Goal: Information Seeking & Learning: Learn about a topic

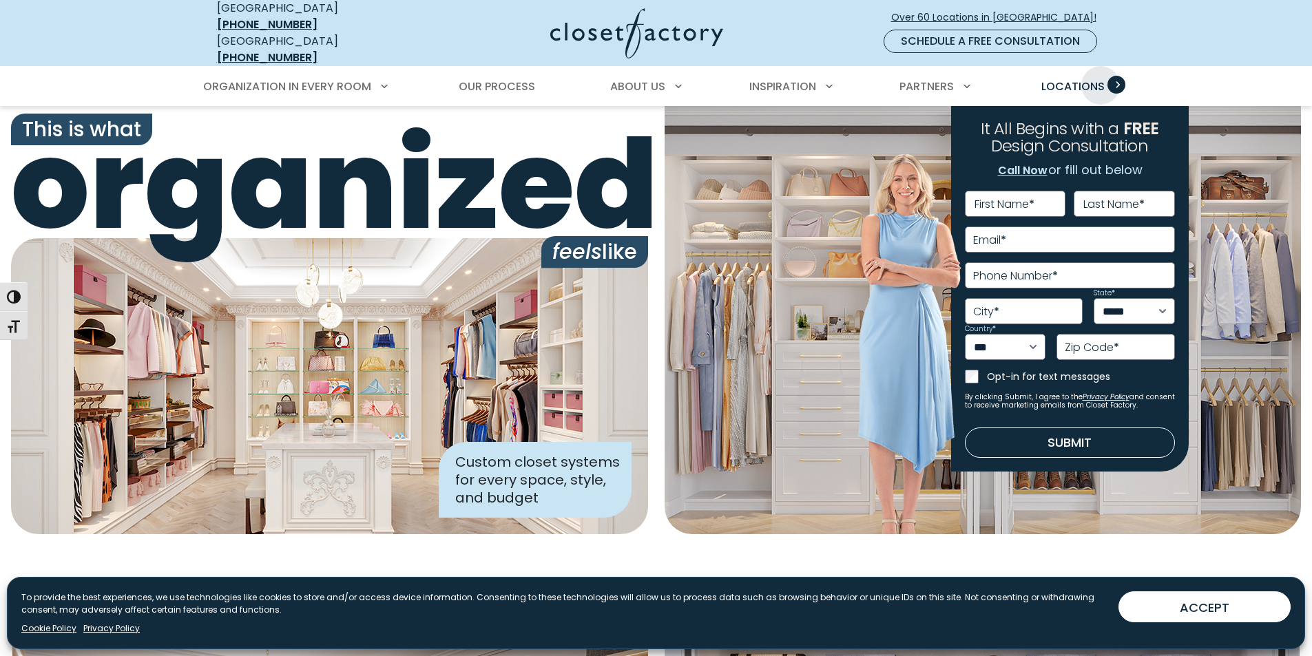
click at [1100, 78] on span "Locations" at bounding box center [1072, 86] width 63 height 16
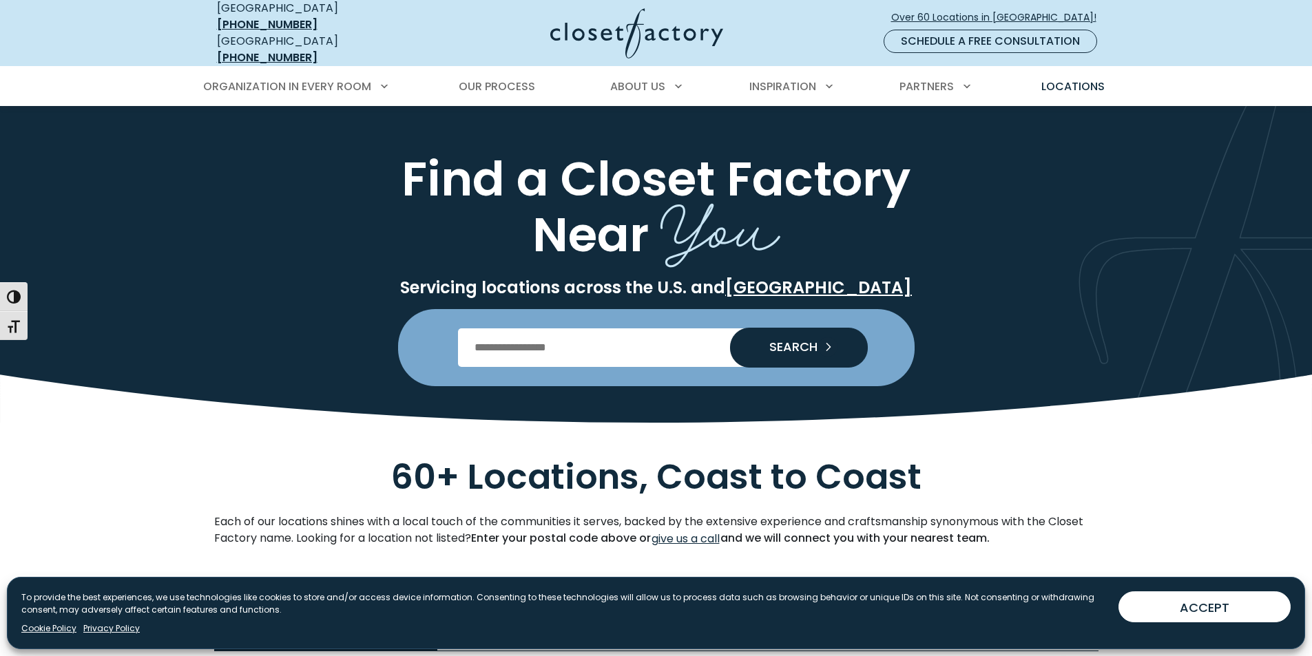
click at [629, 328] on input "Enter Postal Code" at bounding box center [656, 347] width 396 height 39
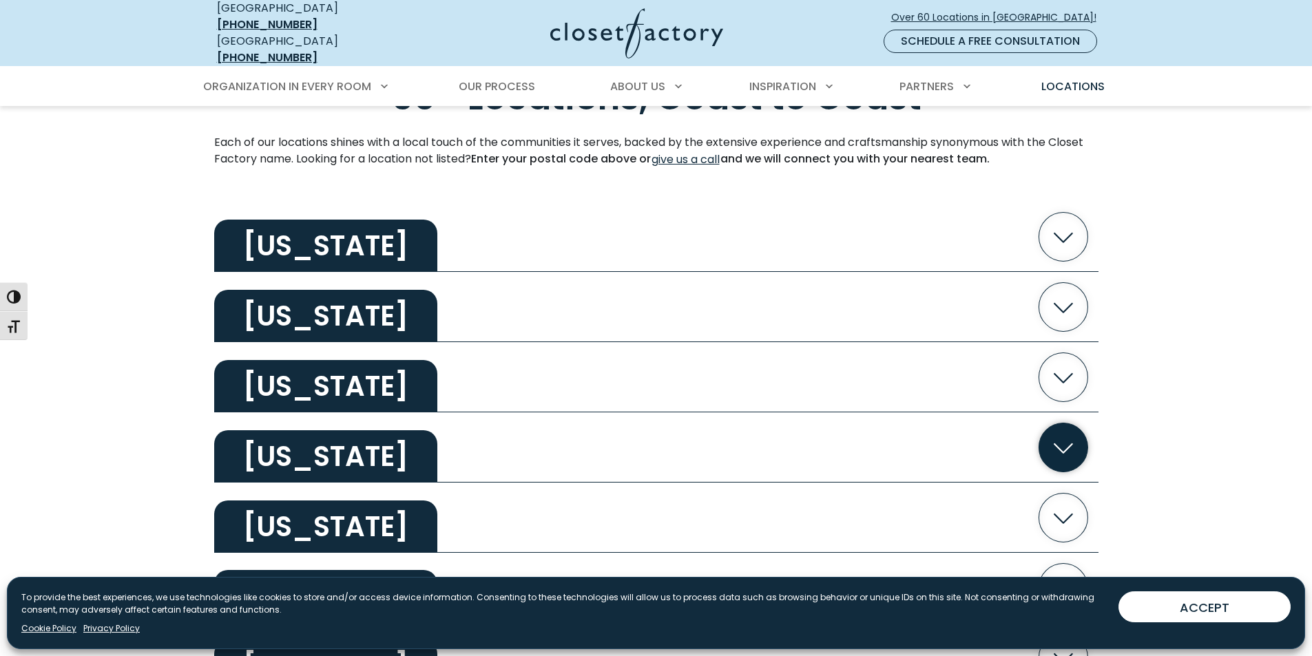
scroll to position [482, 0]
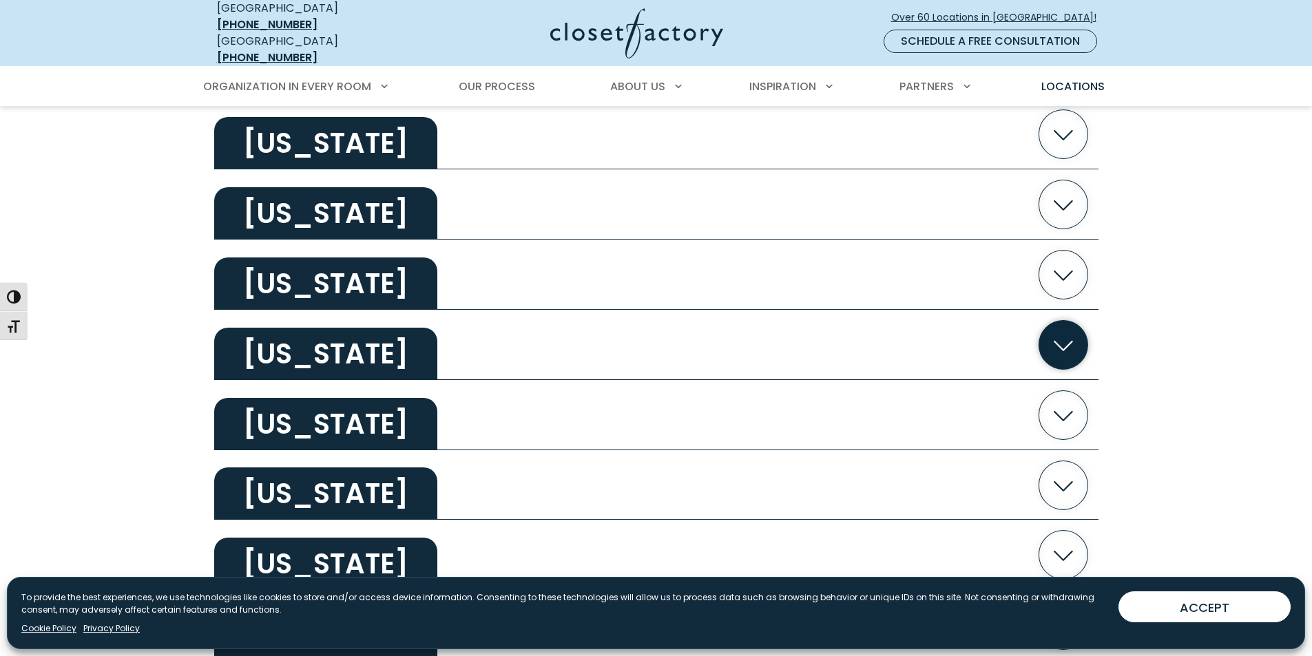
click at [354, 340] on h2 "California" at bounding box center [325, 354] width 223 height 52
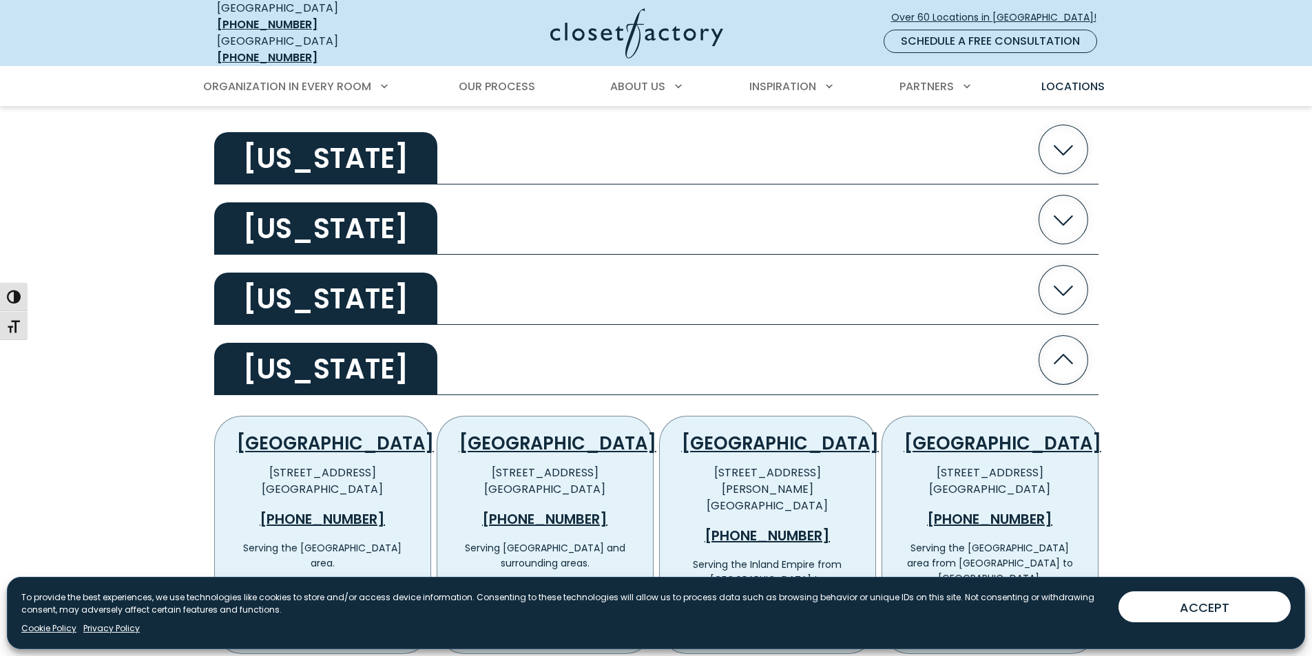
scroll to position [275, 0]
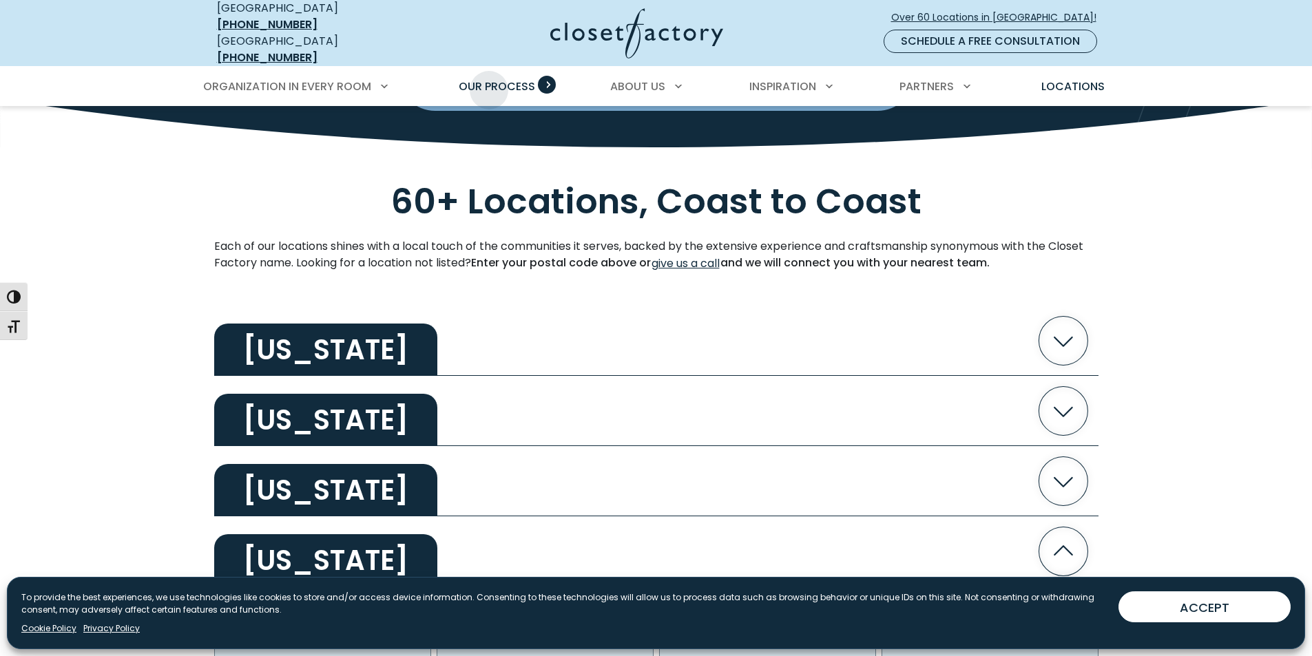
click at [489, 80] on span "Our Process" at bounding box center [497, 86] width 76 height 16
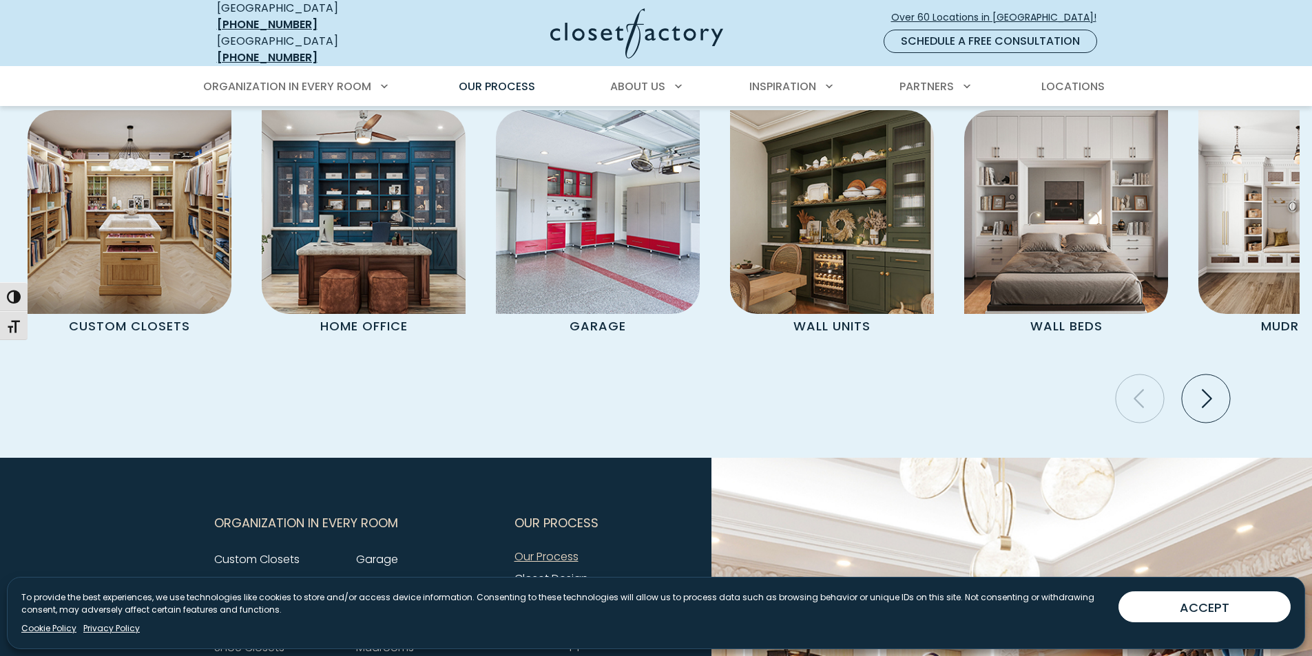
scroll to position [2823, 0]
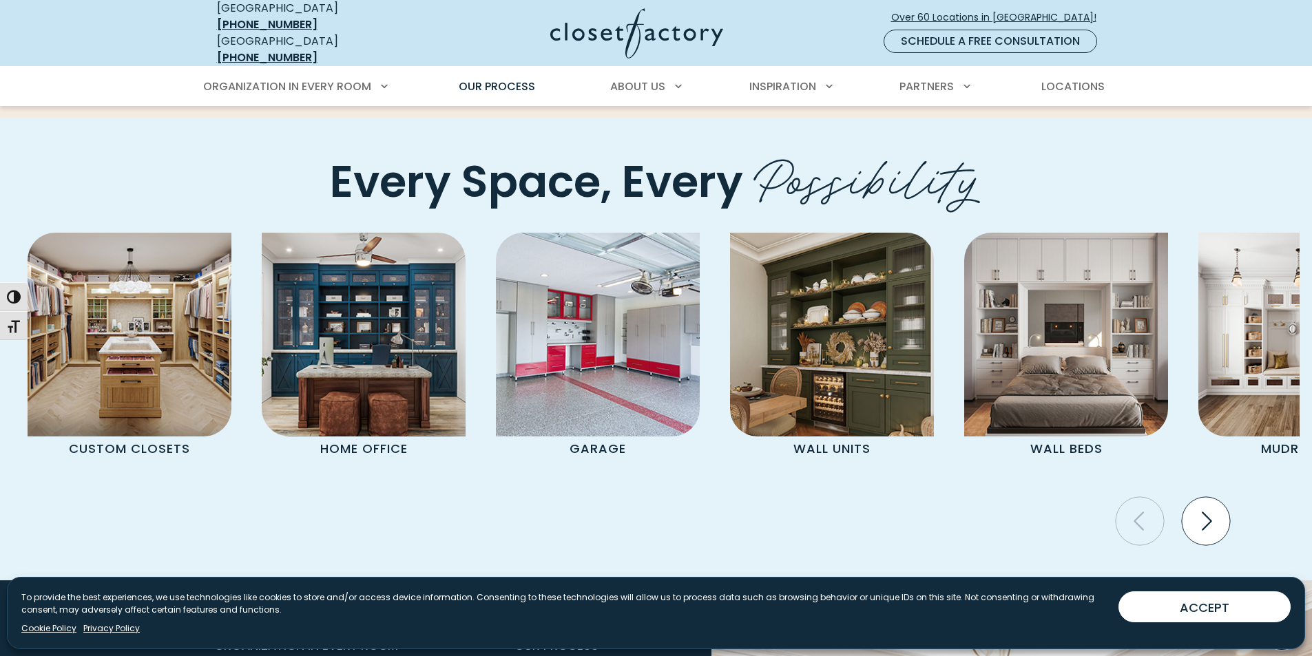
click at [1195, 497] on icon "Next slide" at bounding box center [1205, 521] width 48 height 48
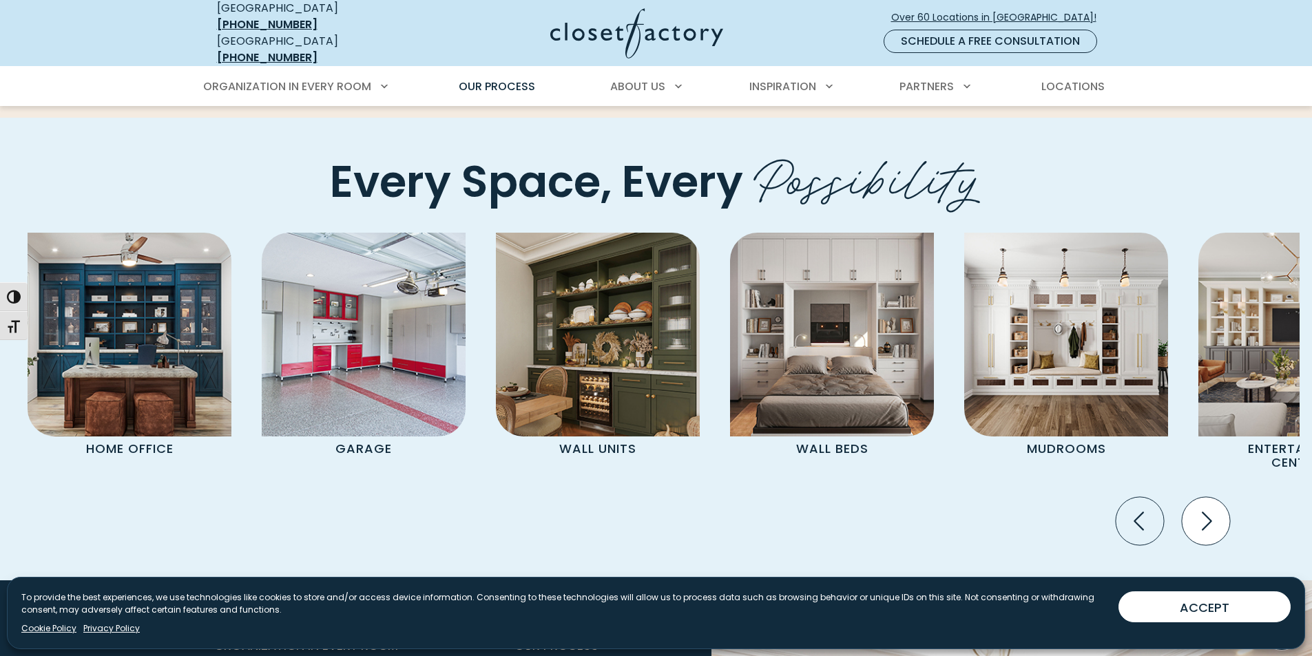
click at [1195, 497] on icon "Next slide" at bounding box center [1205, 521] width 48 height 48
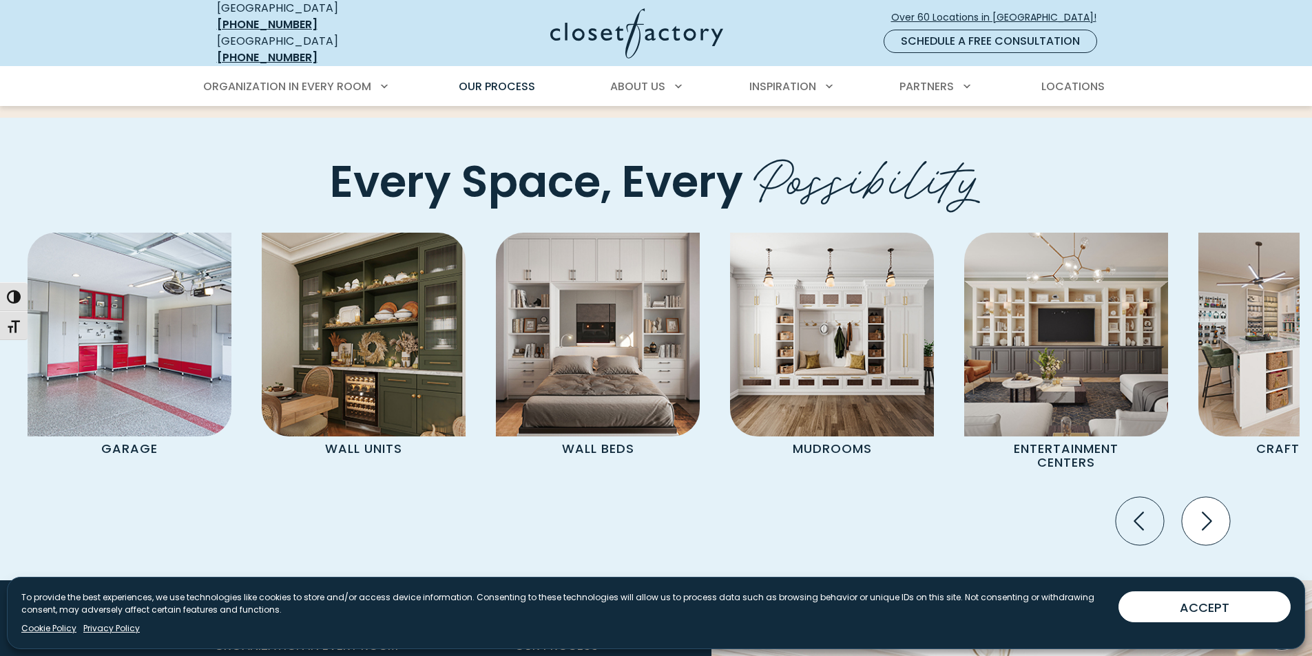
click at [1195, 497] on icon "Next slide" at bounding box center [1205, 521] width 48 height 48
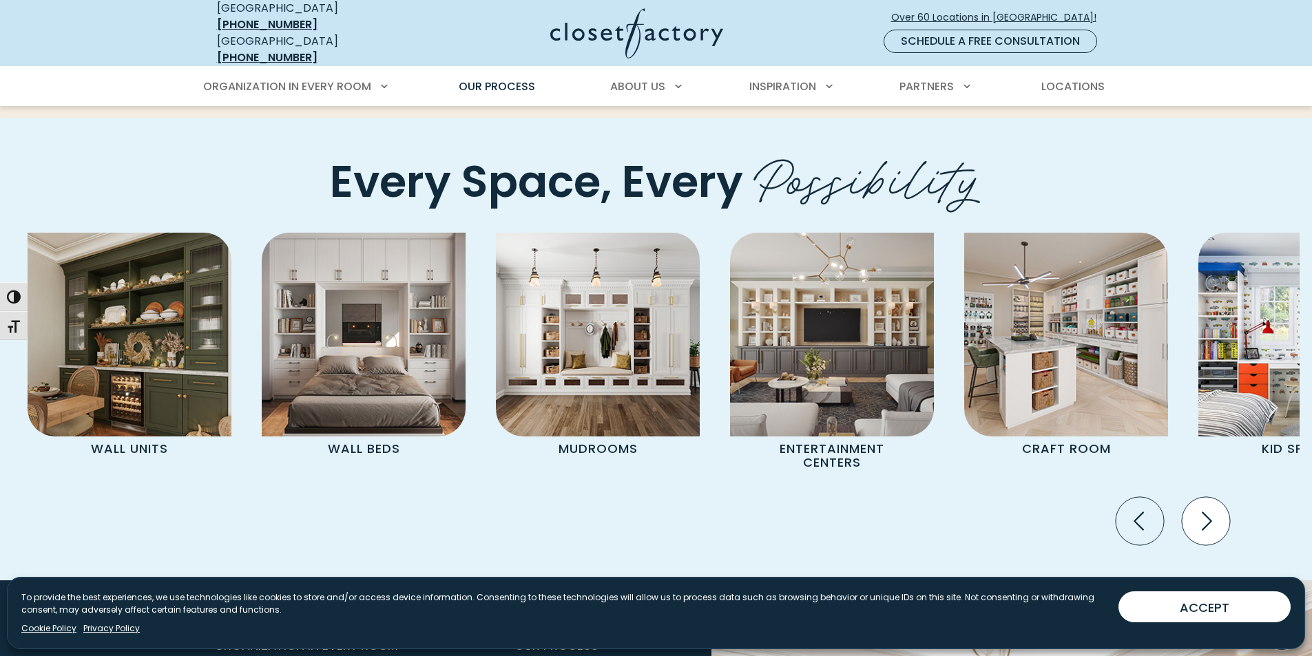
click at [1195, 497] on icon "Next slide" at bounding box center [1205, 521] width 48 height 48
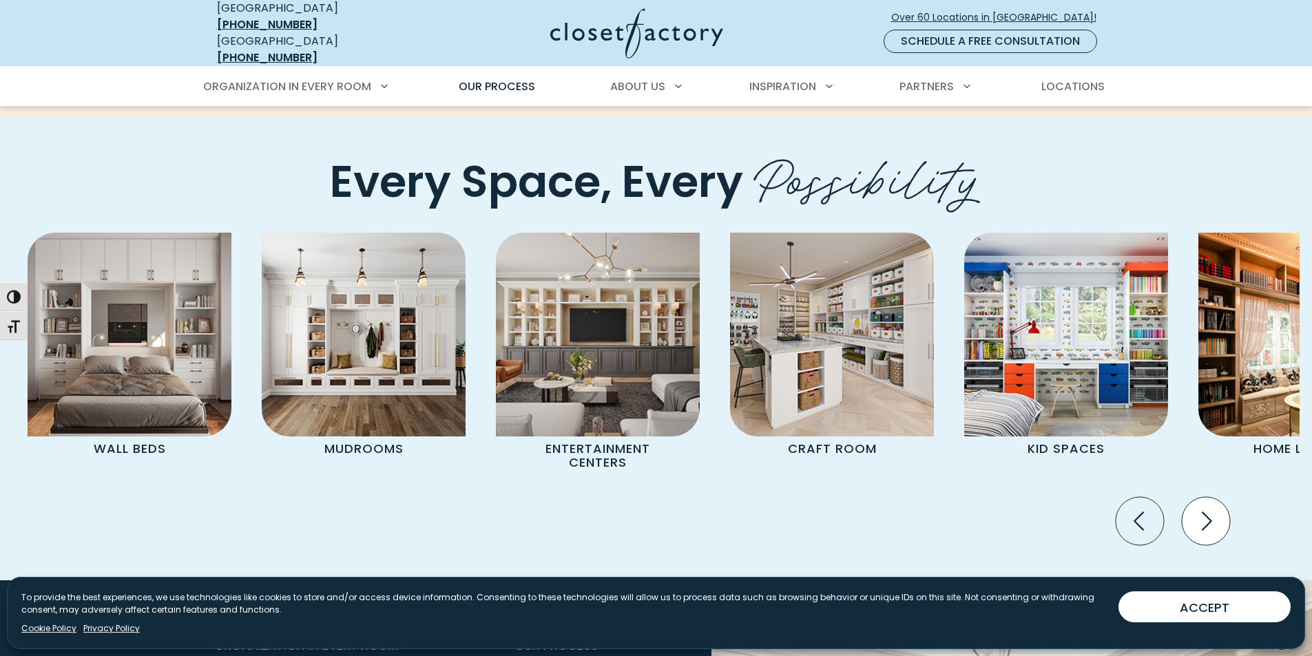
click at [1195, 497] on icon "Next slide" at bounding box center [1205, 521] width 48 height 48
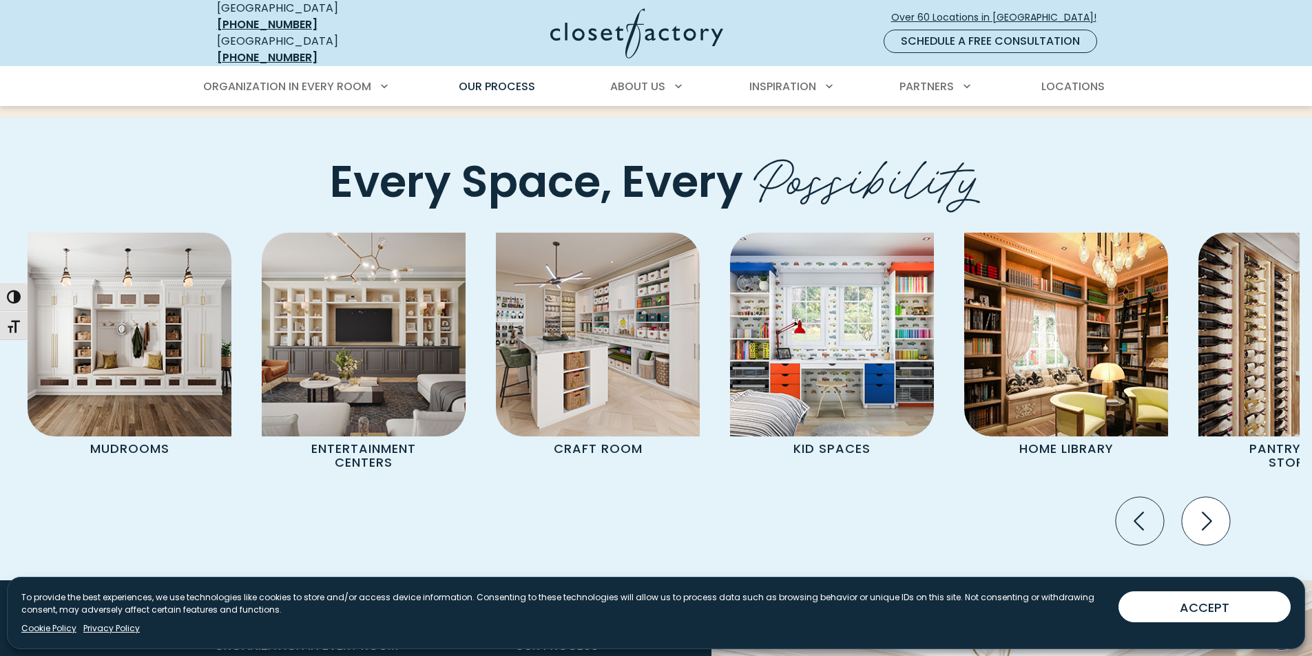
click at [1195, 497] on icon "Next slide" at bounding box center [1205, 521] width 48 height 48
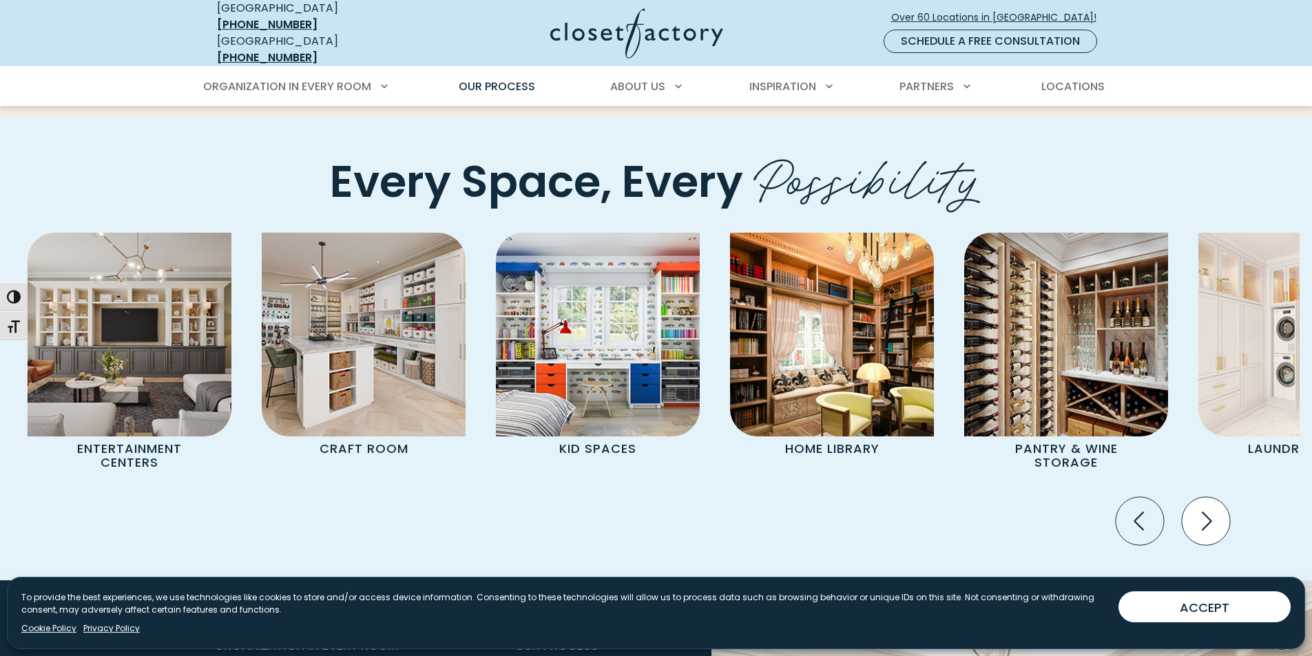
click at [1195, 497] on icon "Next slide" at bounding box center [1205, 521] width 48 height 48
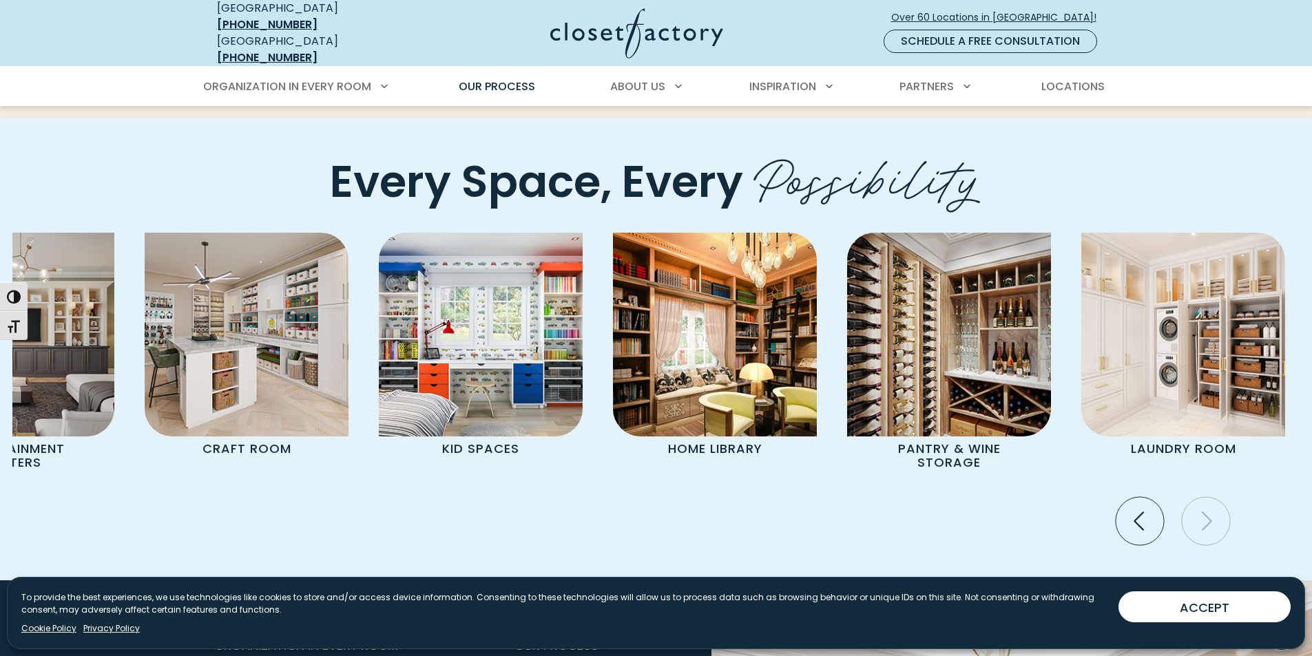
click at [1195, 497] on icon "Next slide" at bounding box center [1205, 521] width 48 height 48
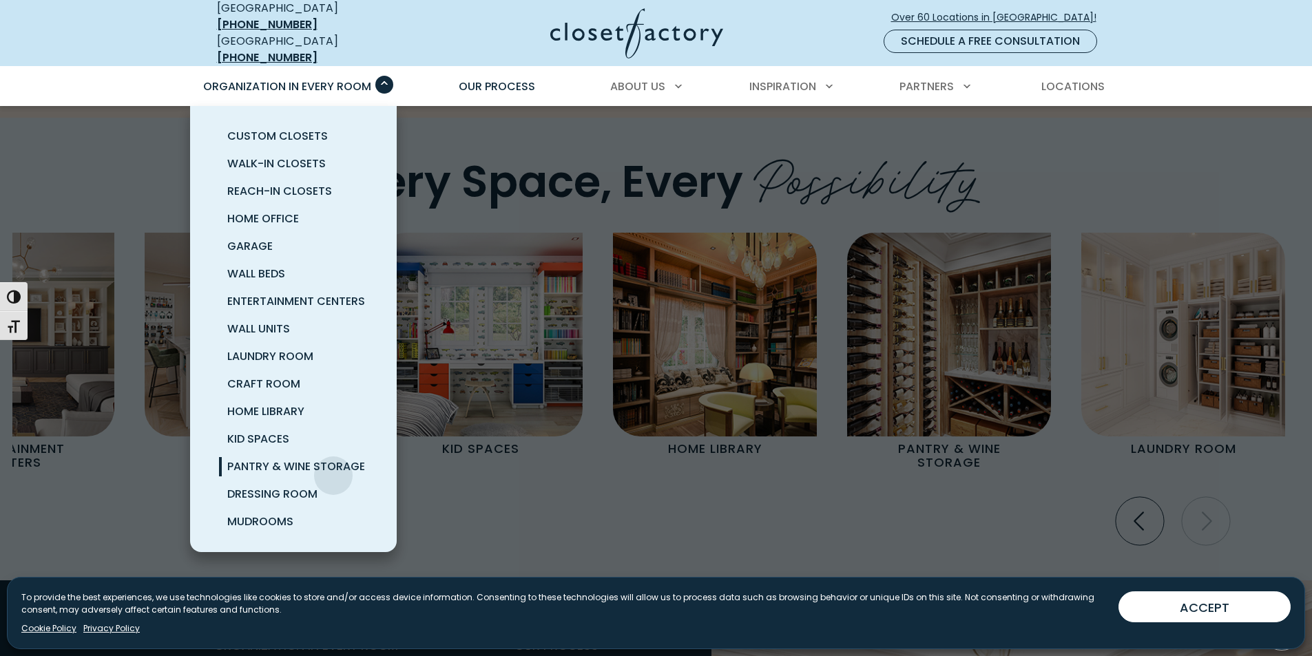
click at [333, 465] on link "Pantry & Wine Storage" at bounding box center [310, 467] width 207 height 28
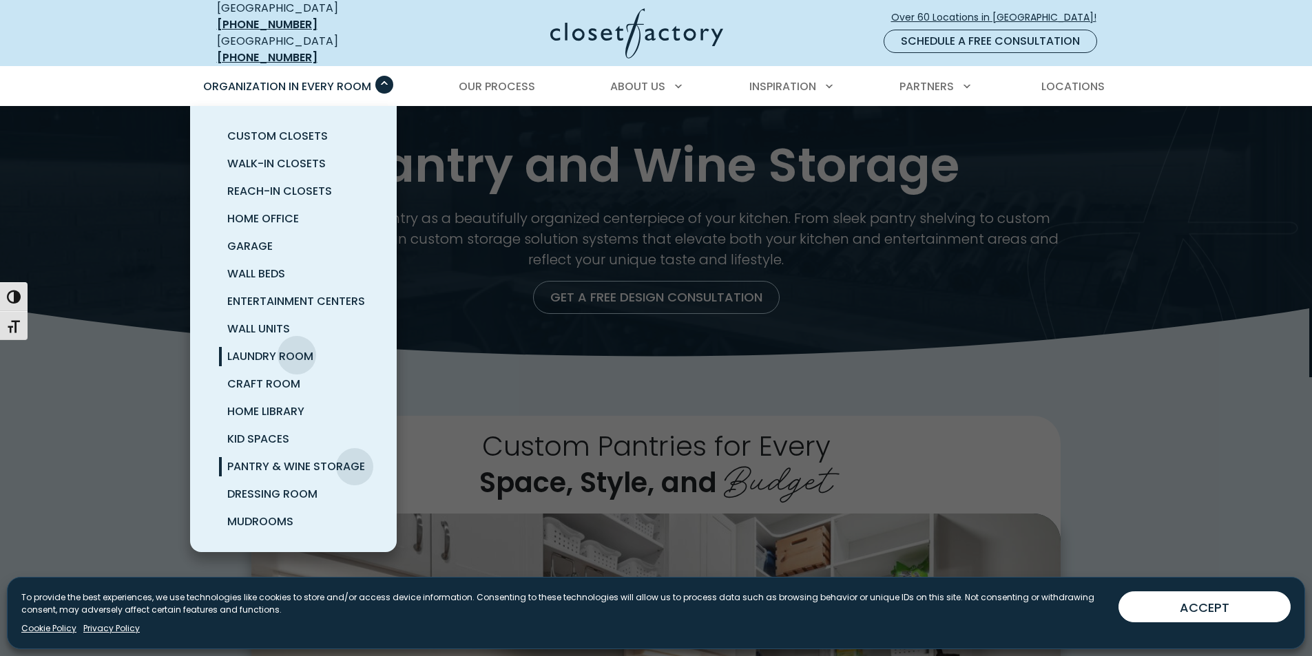
click at [297, 348] on span "Laundry Room" at bounding box center [270, 356] width 86 height 16
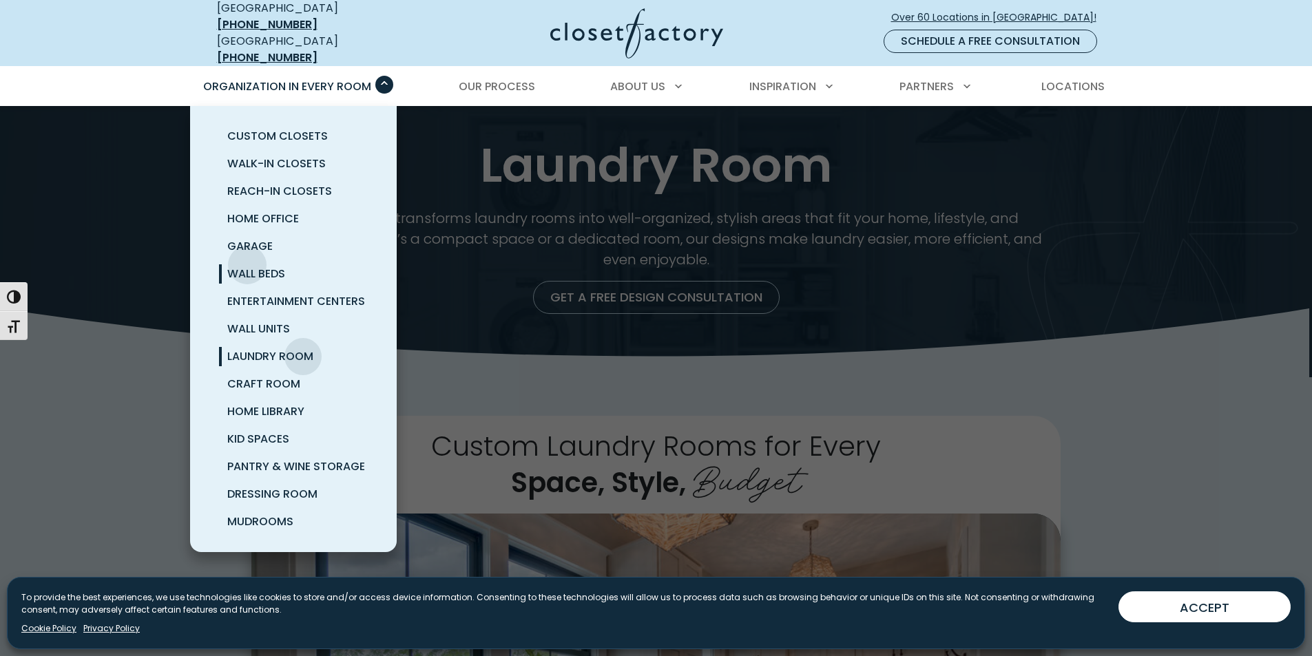
click at [247, 260] on link "Wall Beds" at bounding box center [310, 274] width 207 height 28
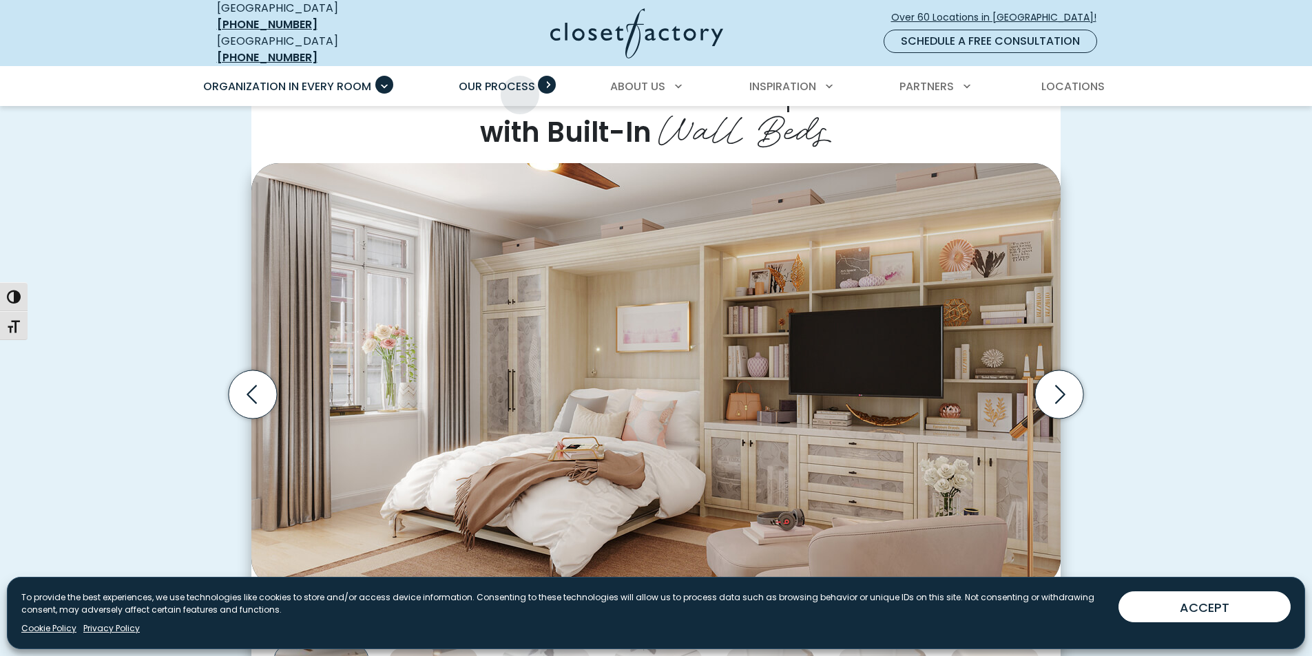
click at [520, 85] on link "Our Process" at bounding box center [497, 86] width 104 height 39
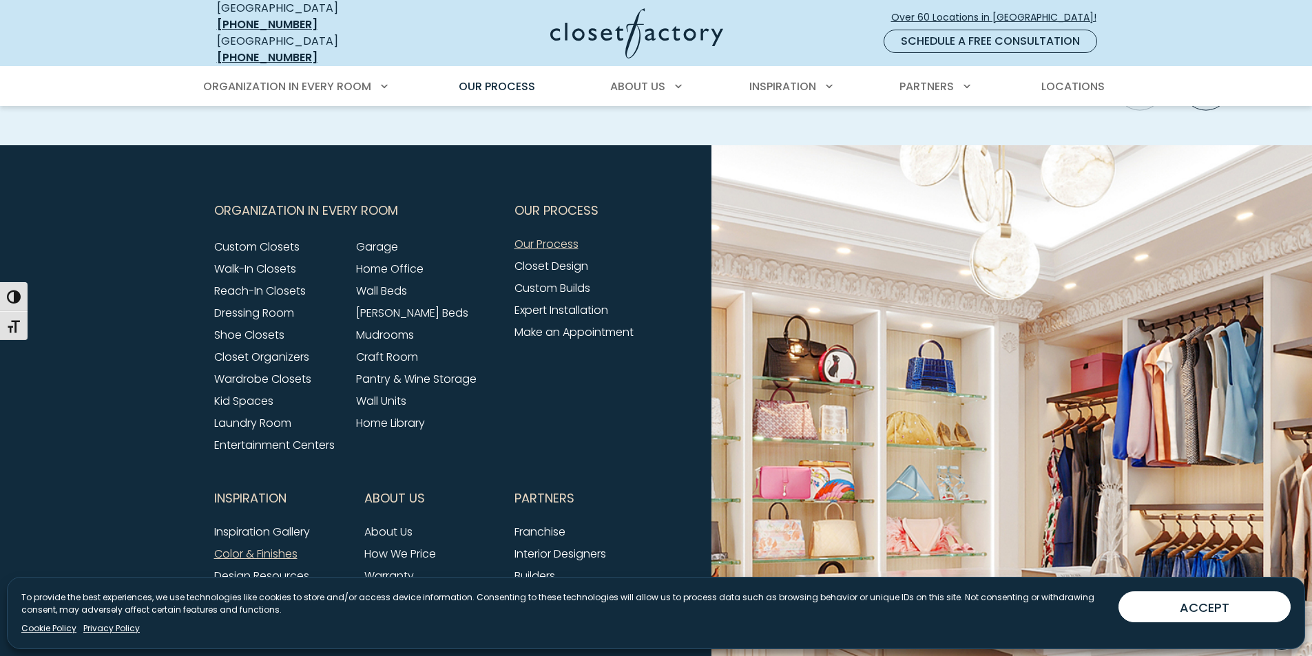
scroll to position [3251, 0]
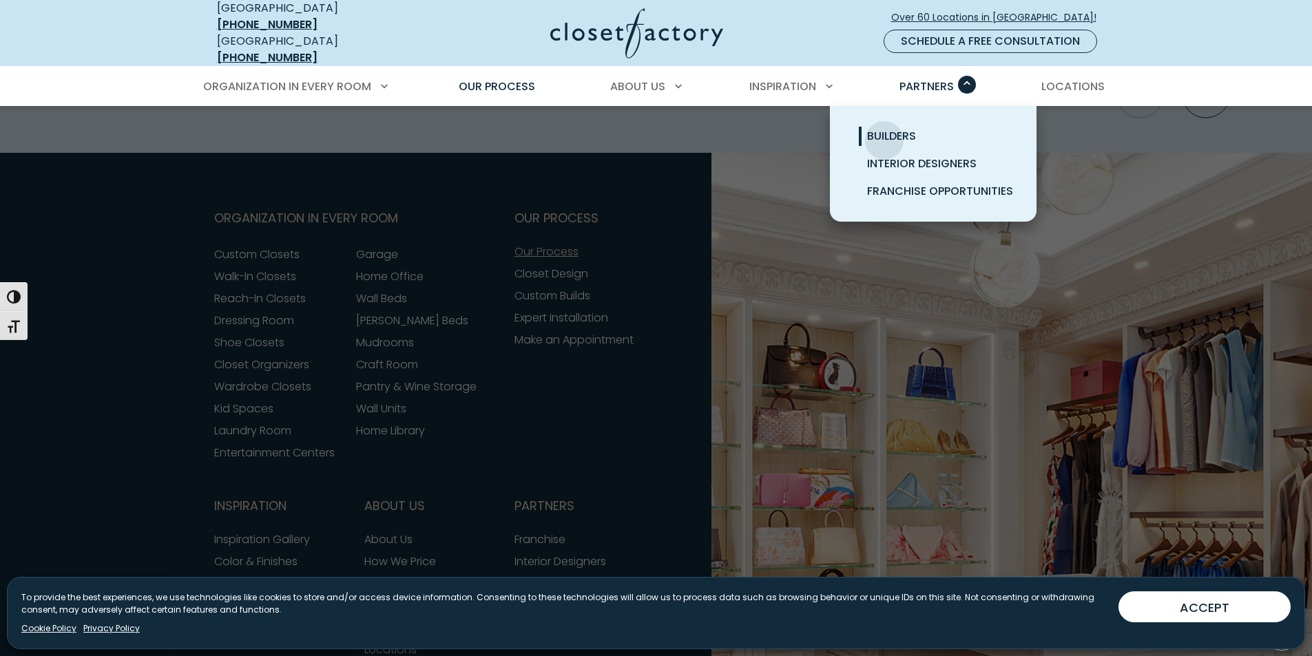
click at [884, 130] on span "Builders" at bounding box center [891, 136] width 49 height 16
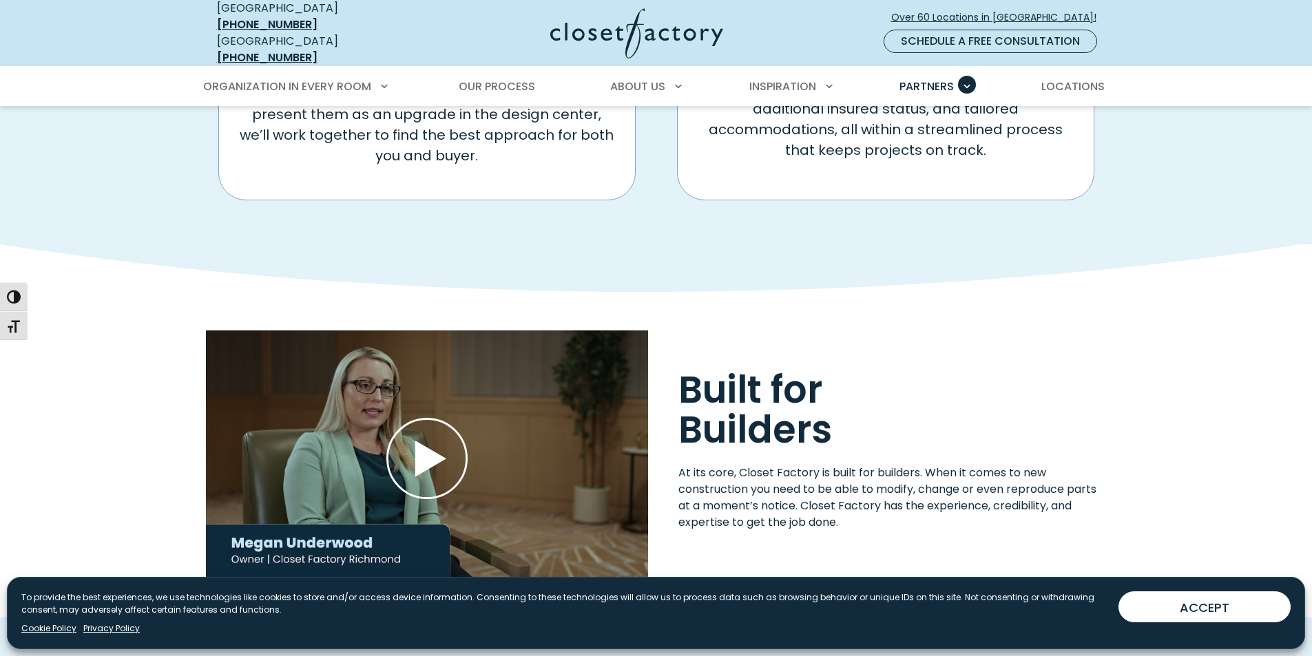
scroll to position [1239, 0]
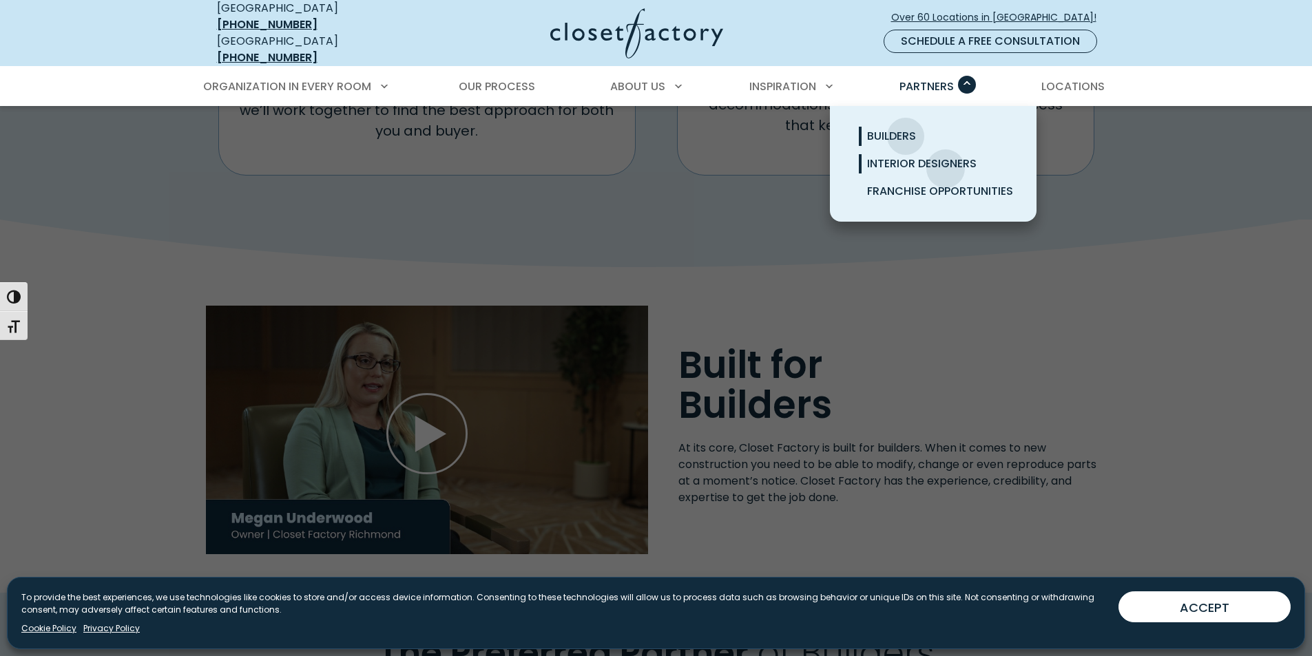
click at [945, 158] on span "Interior Designers" at bounding box center [921, 164] width 109 height 16
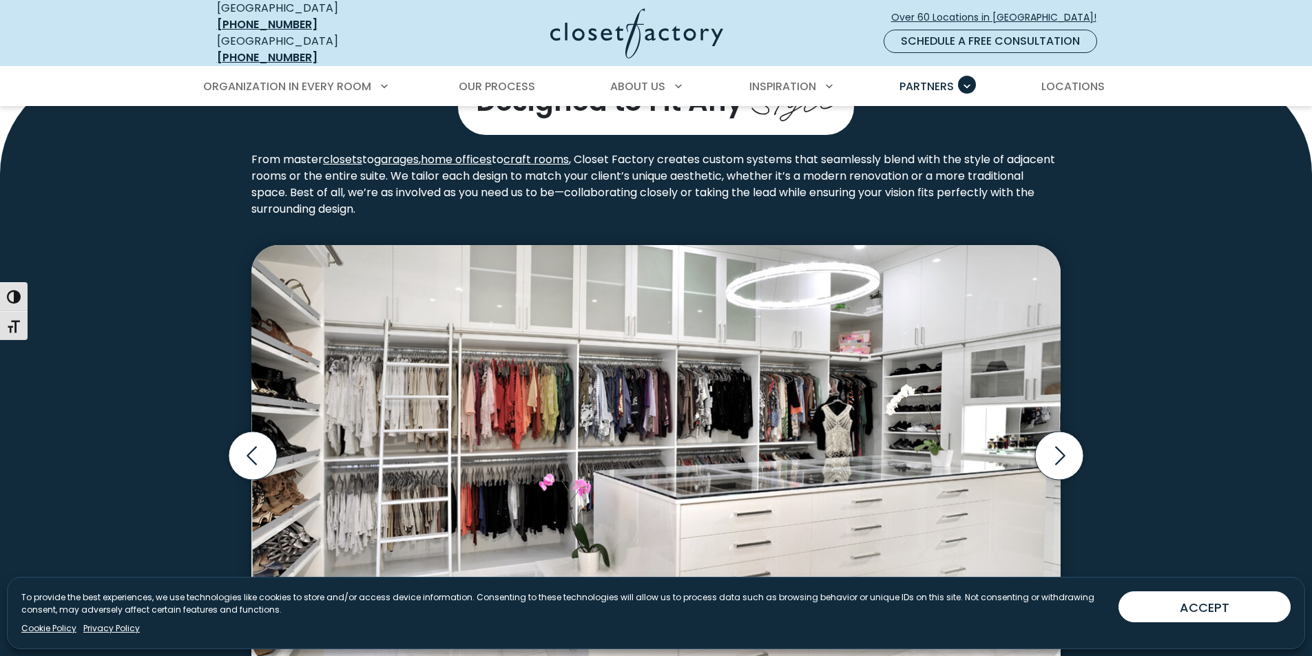
scroll to position [2134, 0]
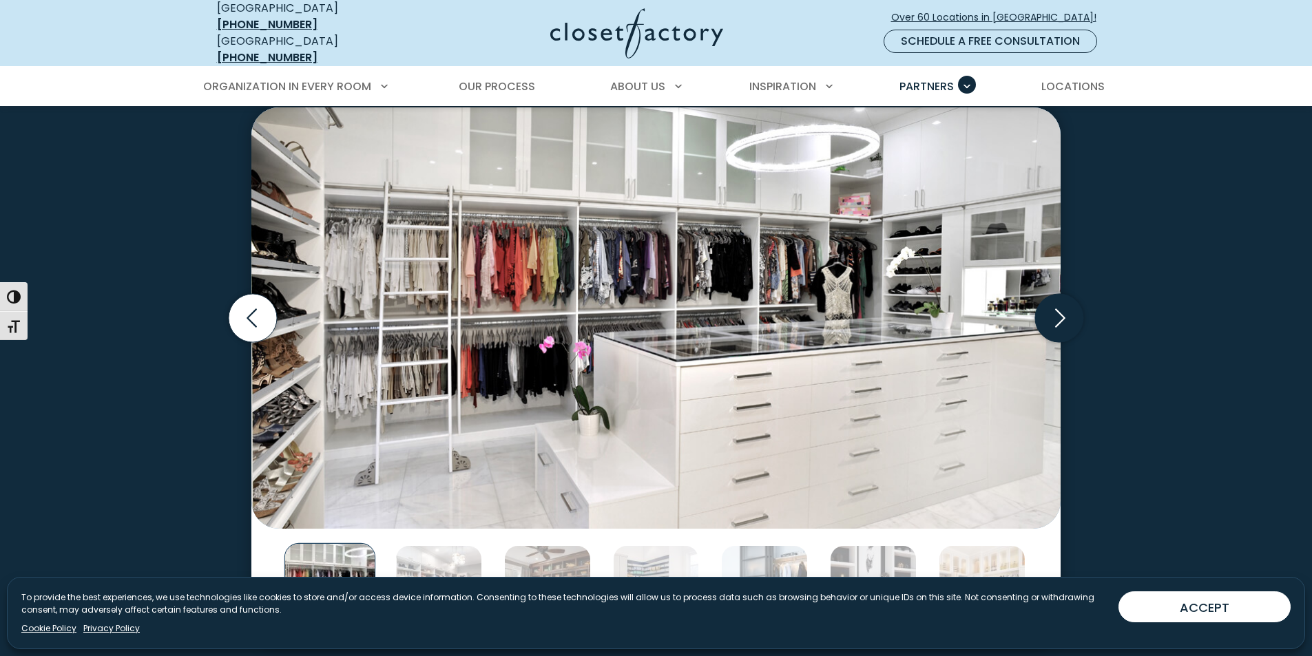
click at [1064, 311] on icon "Next slide" at bounding box center [1059, 318] width 48 height 48
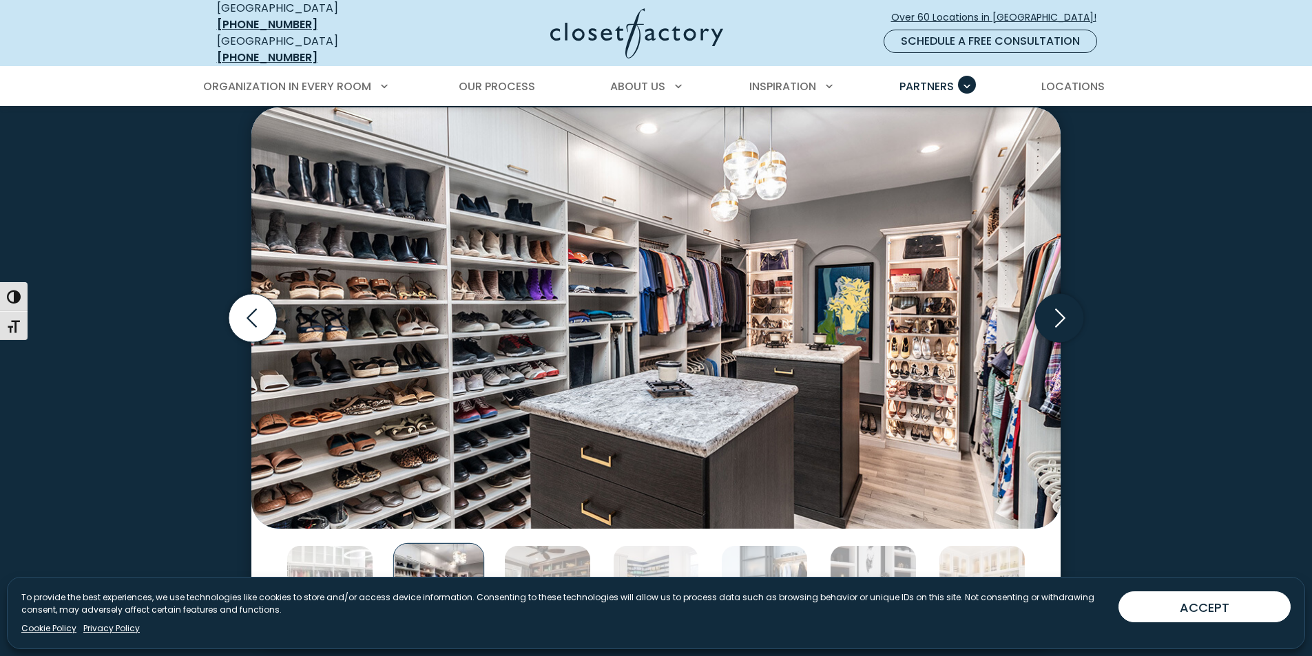
click at [1064, 311] on icon "Next slide" at bounding box center [1059, 318] width 48 height 48
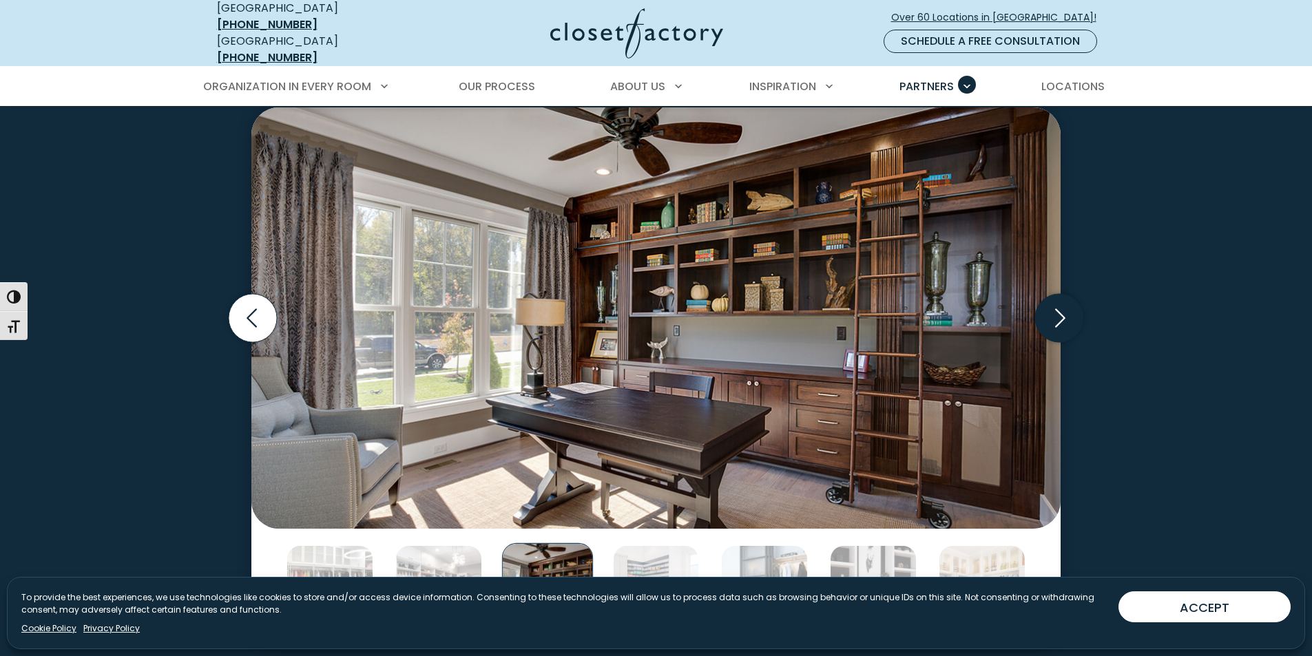
click at [1064, 311] on icon "Next slide" at bounding box center [1059, 318] width 48 height 48
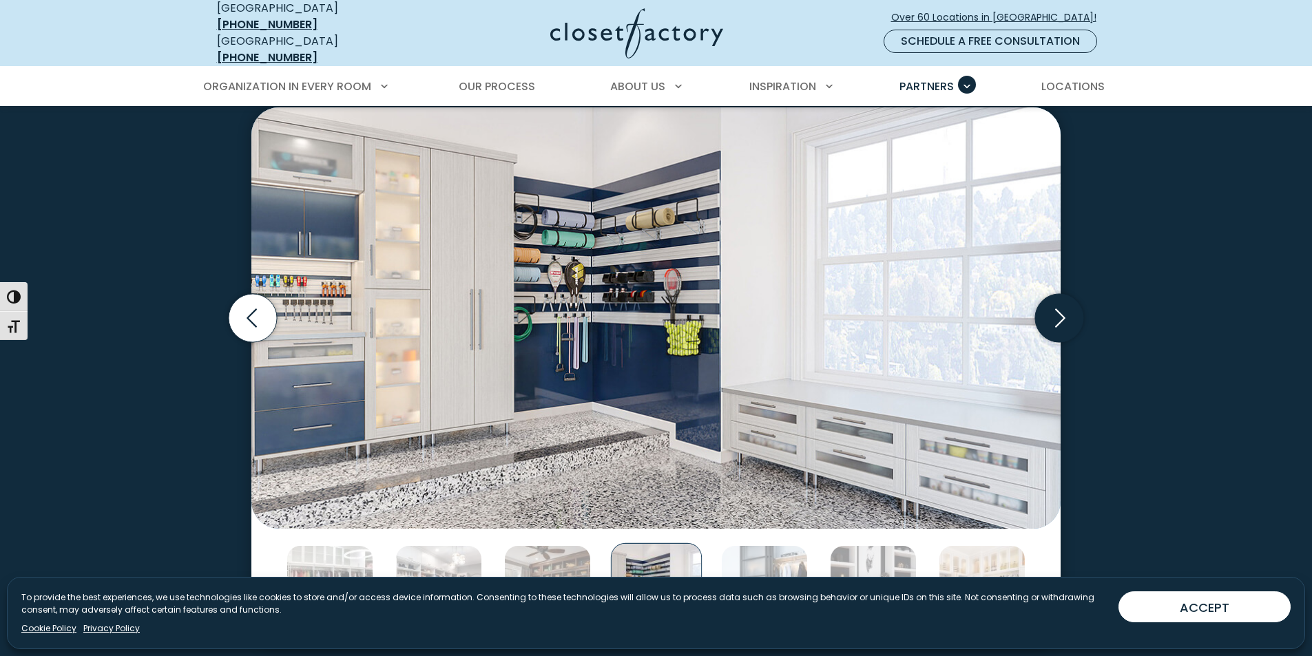
click at [1064, 311] on icon "Next slide" at bounding box center [1059, 318] width 48 height 48
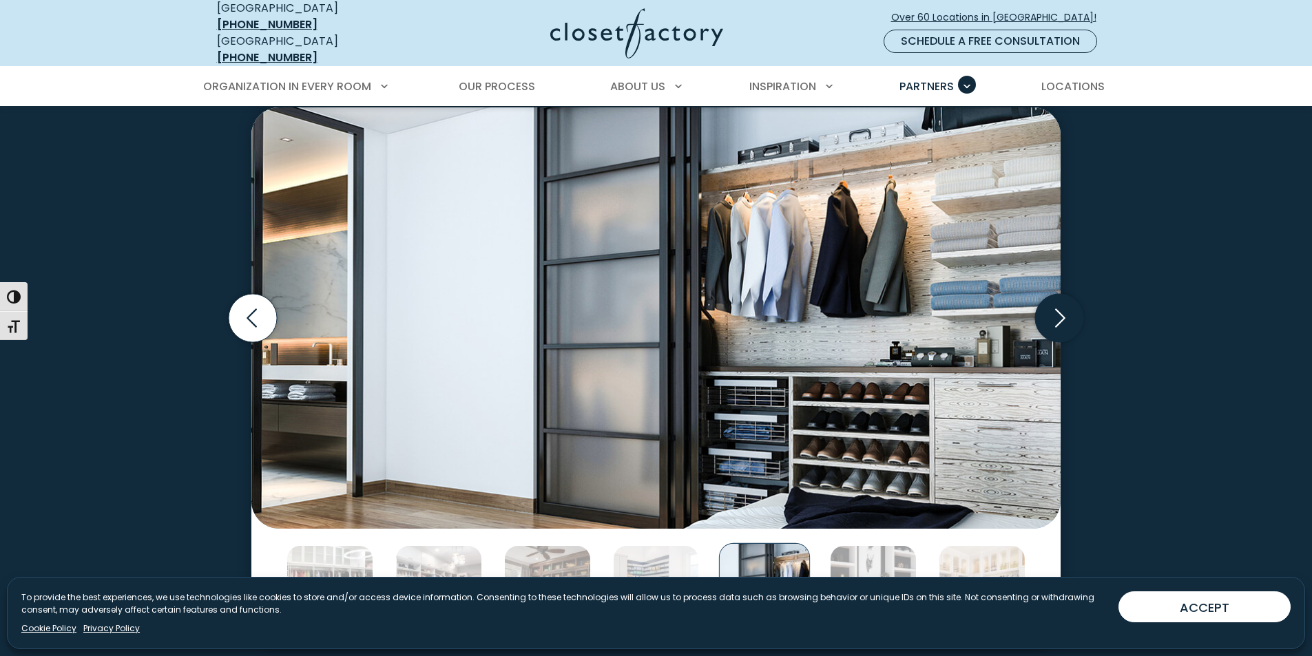
click at [1064, 311] on icon "Next slide" at bounding box center [1059, 318] width 48 height 48
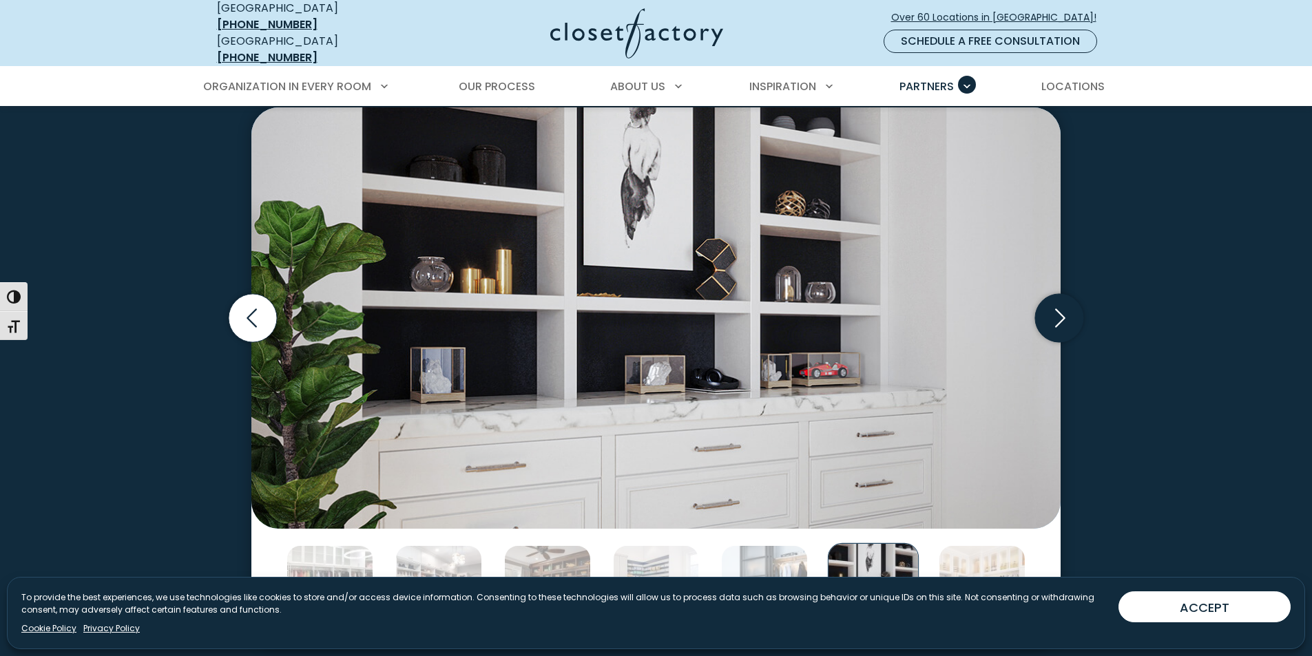
click at [1064, 311] on icon "Next slide" at bounding box center [1059, 318] width 48 height 48
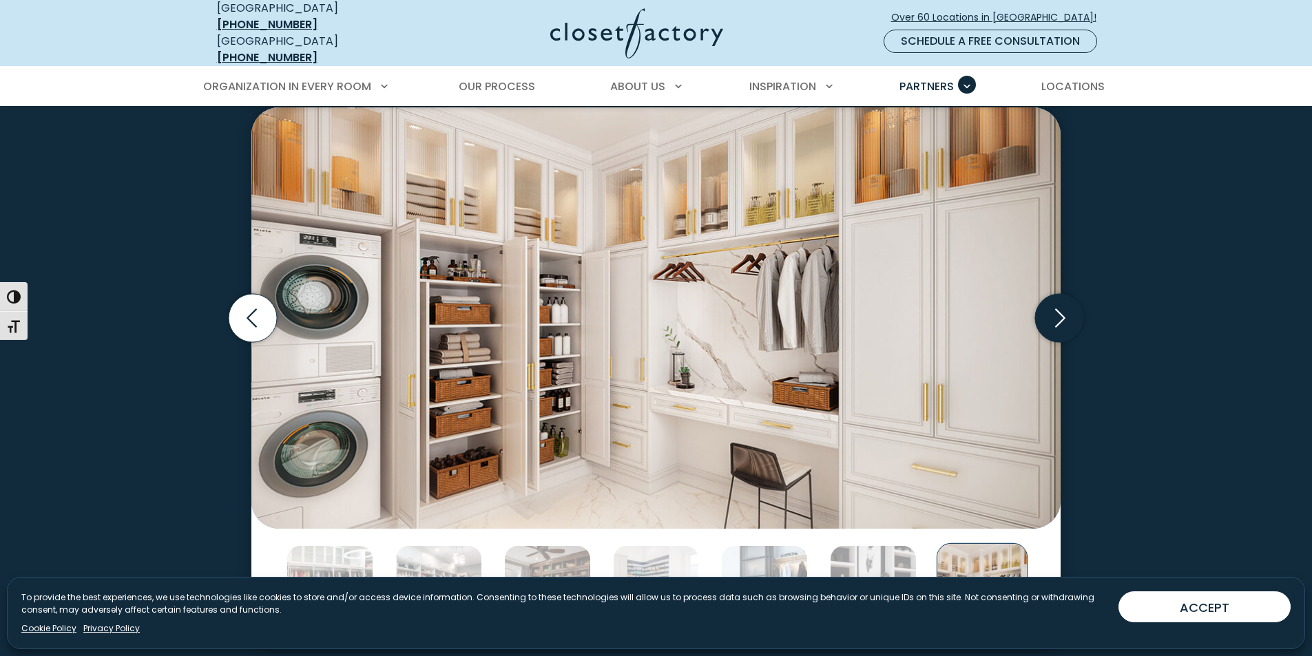
click at [1064, 311] on icon "Next slide" at bounding box center [1059, 318] width 48 height 48
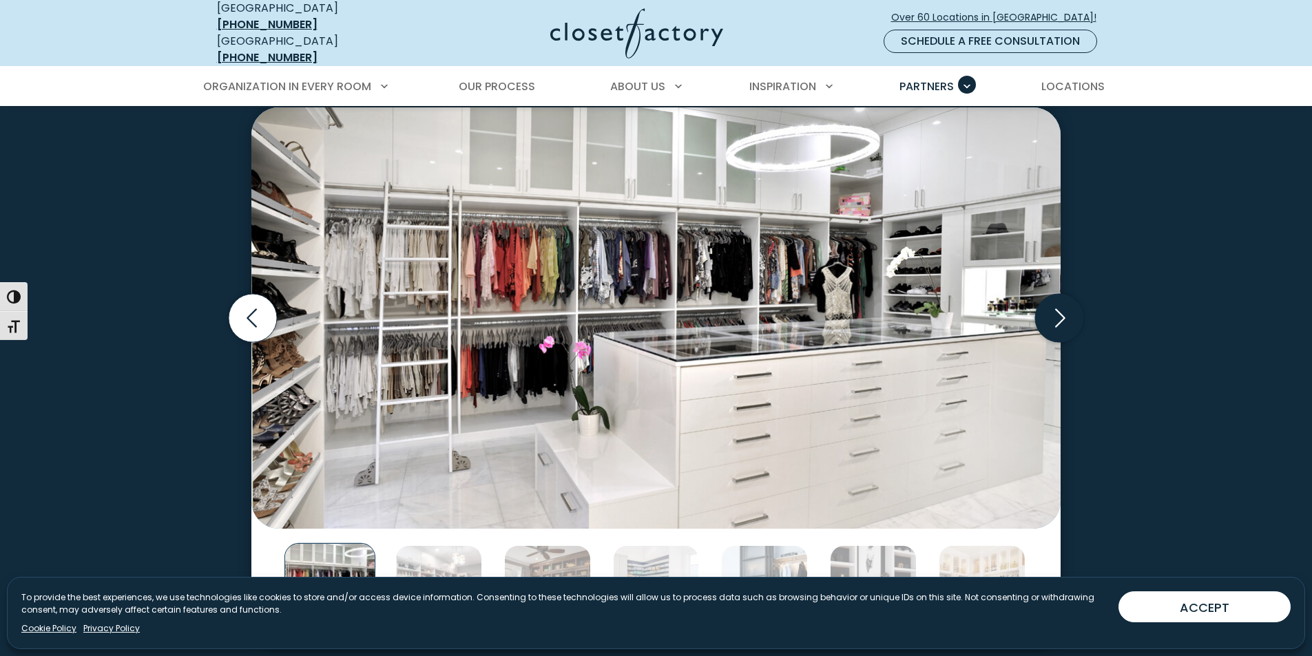
click at [1064, 311] on icon "Next slide" at bounding box center [1059, 318] width 48 height 48
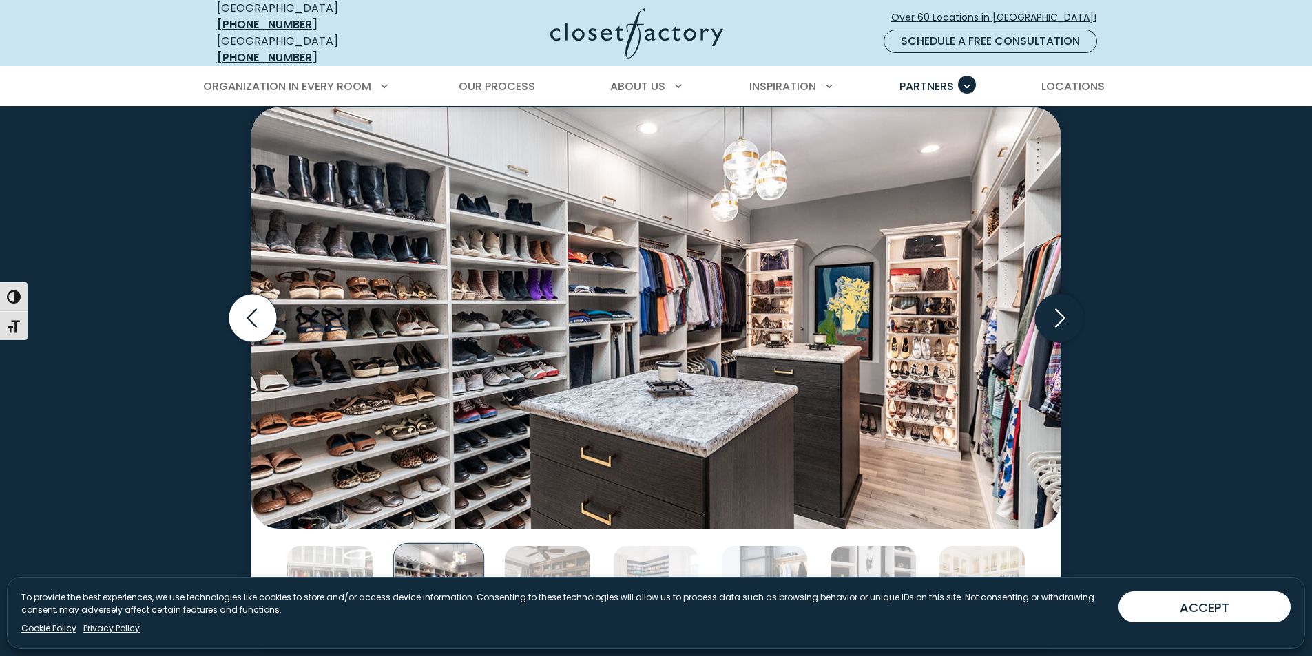
click at [1064, 311] on icon "Next slide" at bounding box center [1059, 318] width 48 height 48
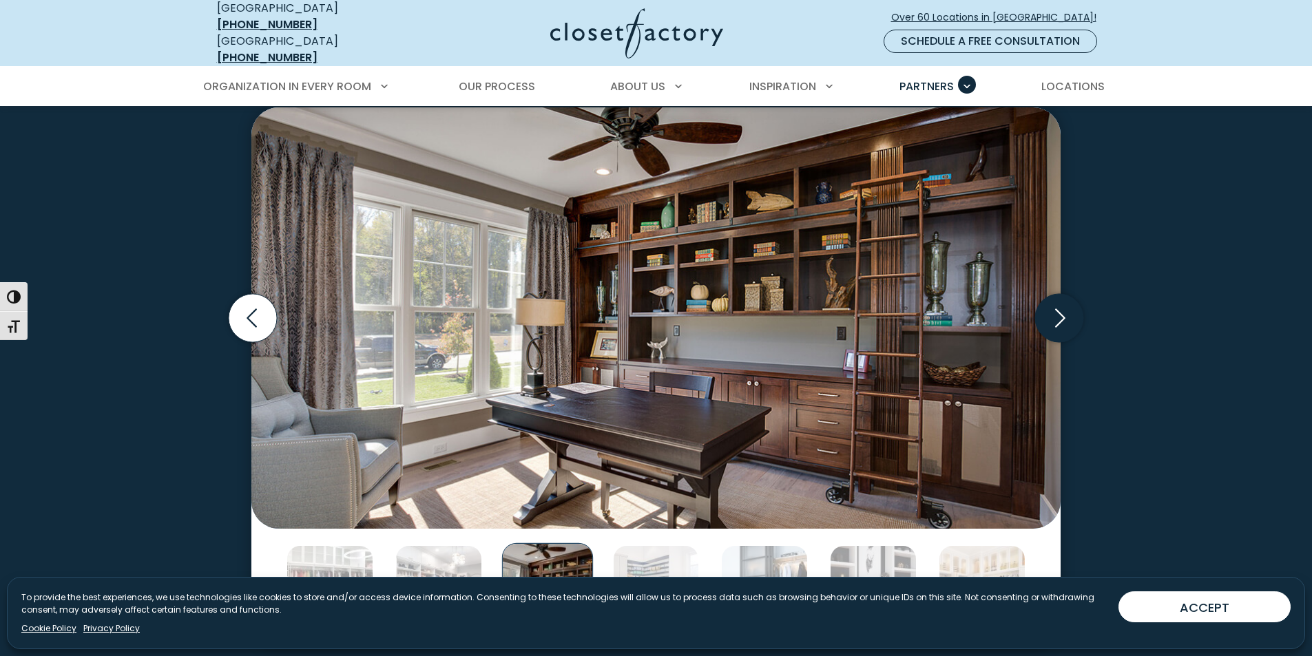
click at [1064, 311] on icon "Next slide" at bounding box center [1059, 318] width 48 height 48
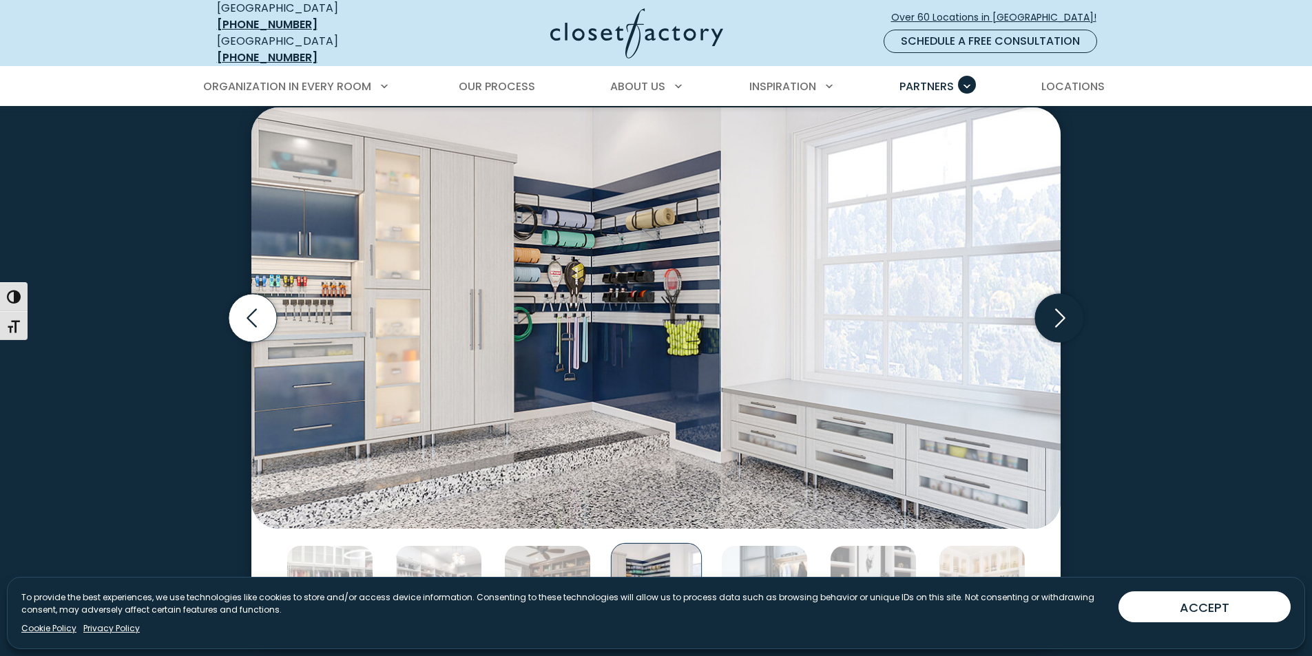
click at [1064, 311] on icon "Next slide" at bounding box center [1059, 318] width 48 height 48
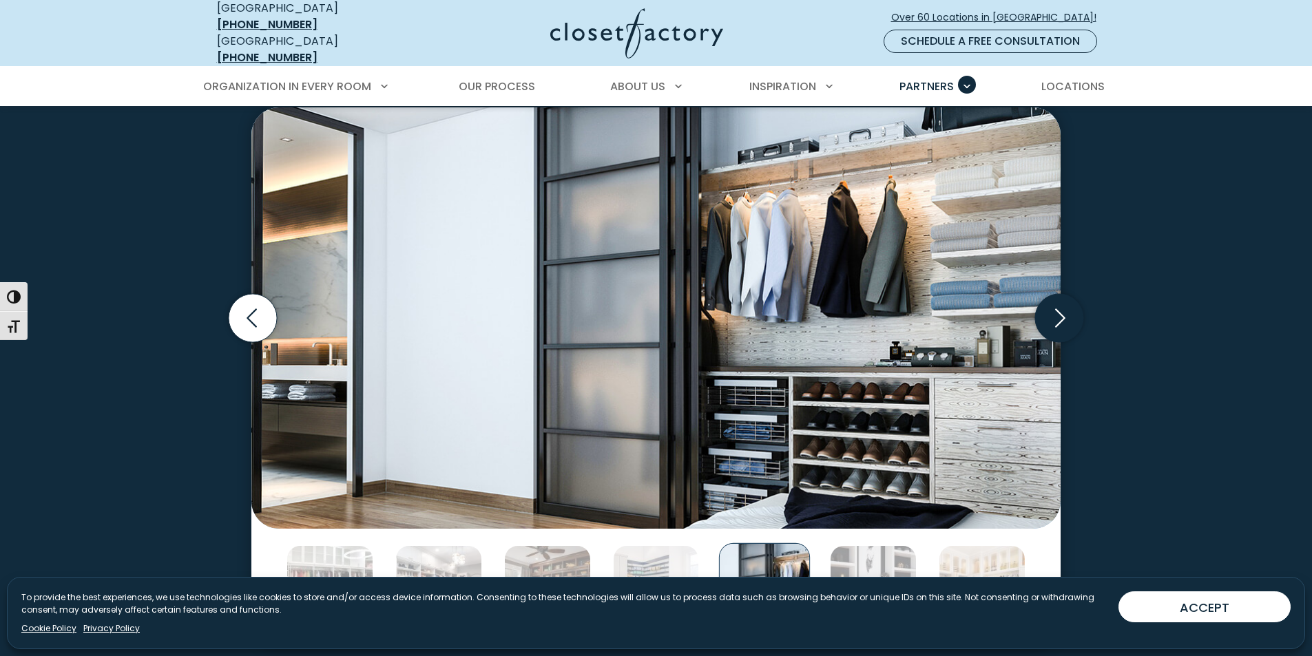
click at [1064, 311] on icon "Next slide" at bounding box center [1059, 318] width 48 height 48
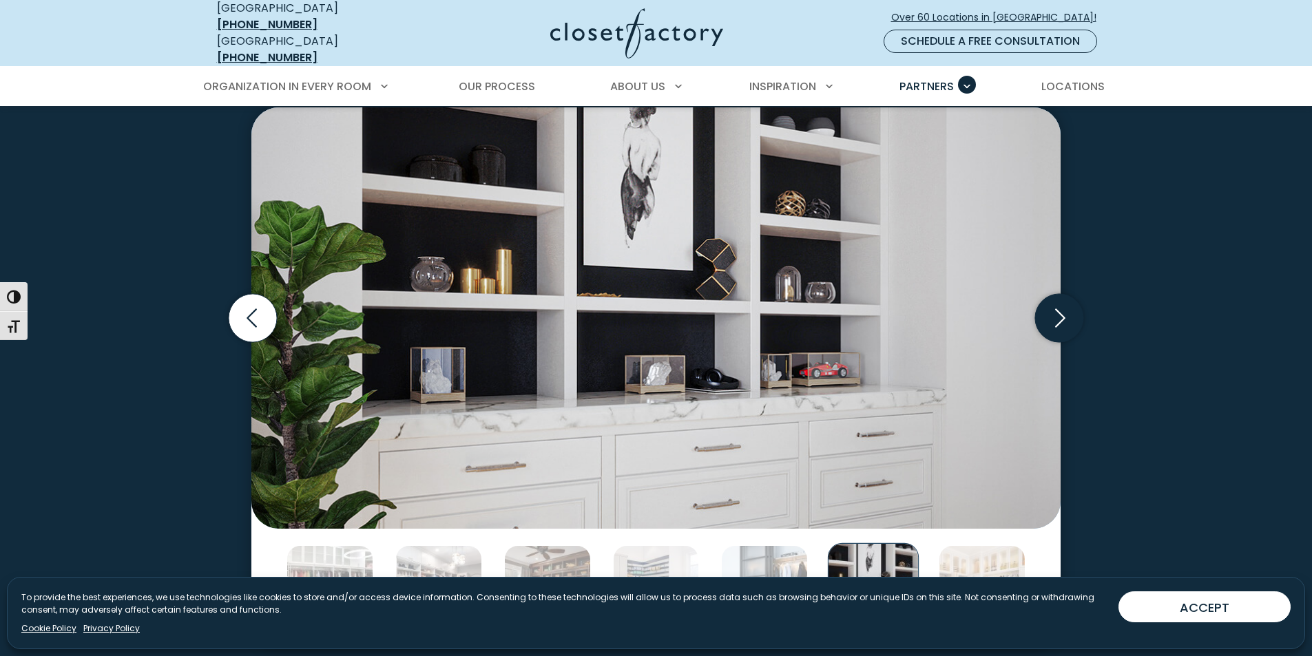
click at [1064, 311] on icon "Next slide" at bounding box center [1059, 318] width 48 height 48
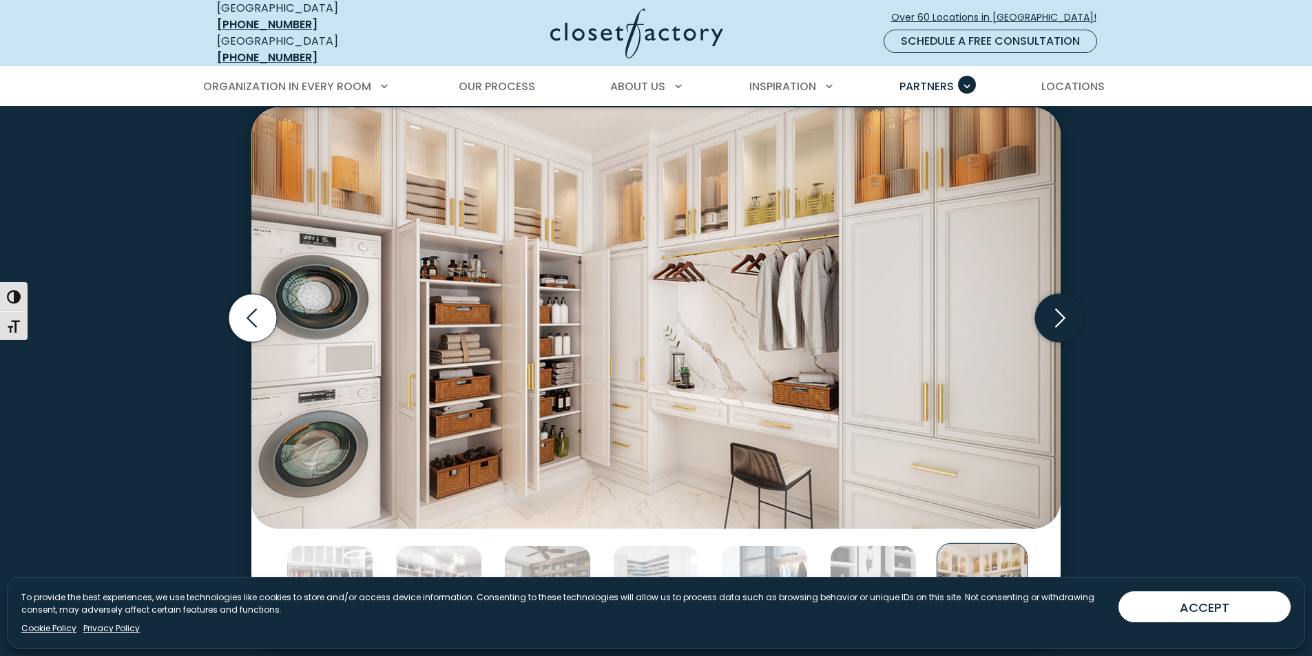
click at [1064, 311] on icon "Next slide" at bounding box center [1059, 318] width 48 height 48
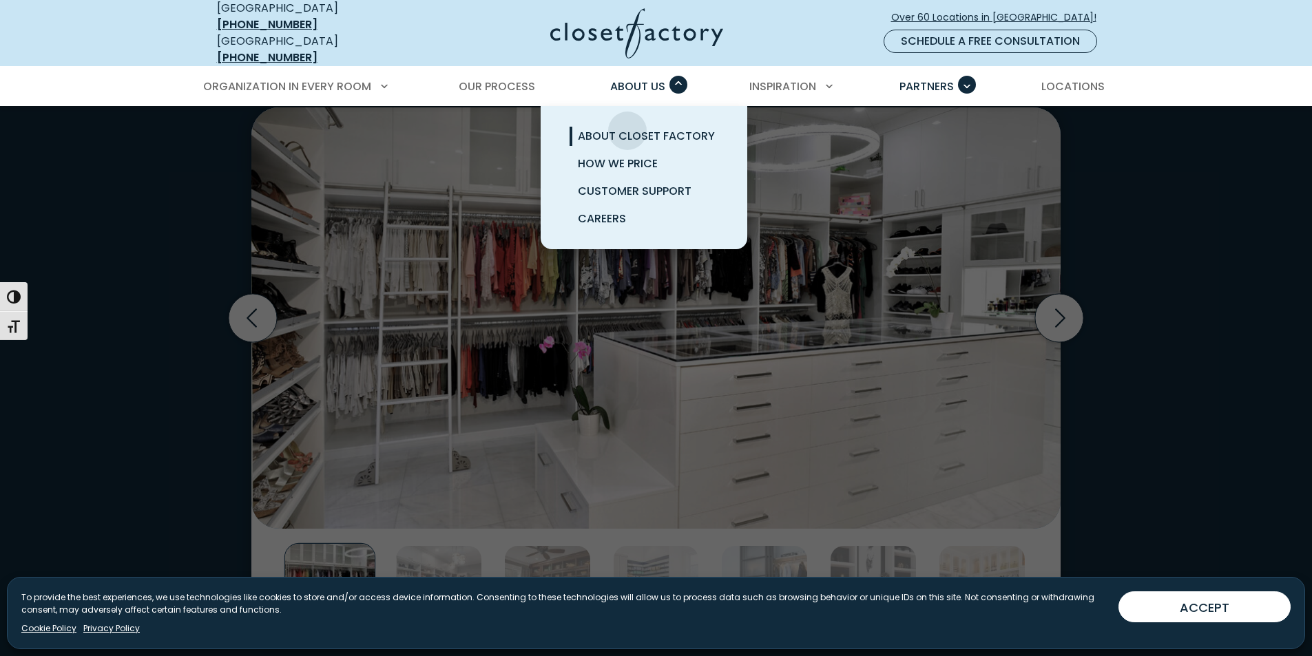
click at [627, 128] on span "About Closet Factory" at bounding box center [646, 136] width 137 height 16
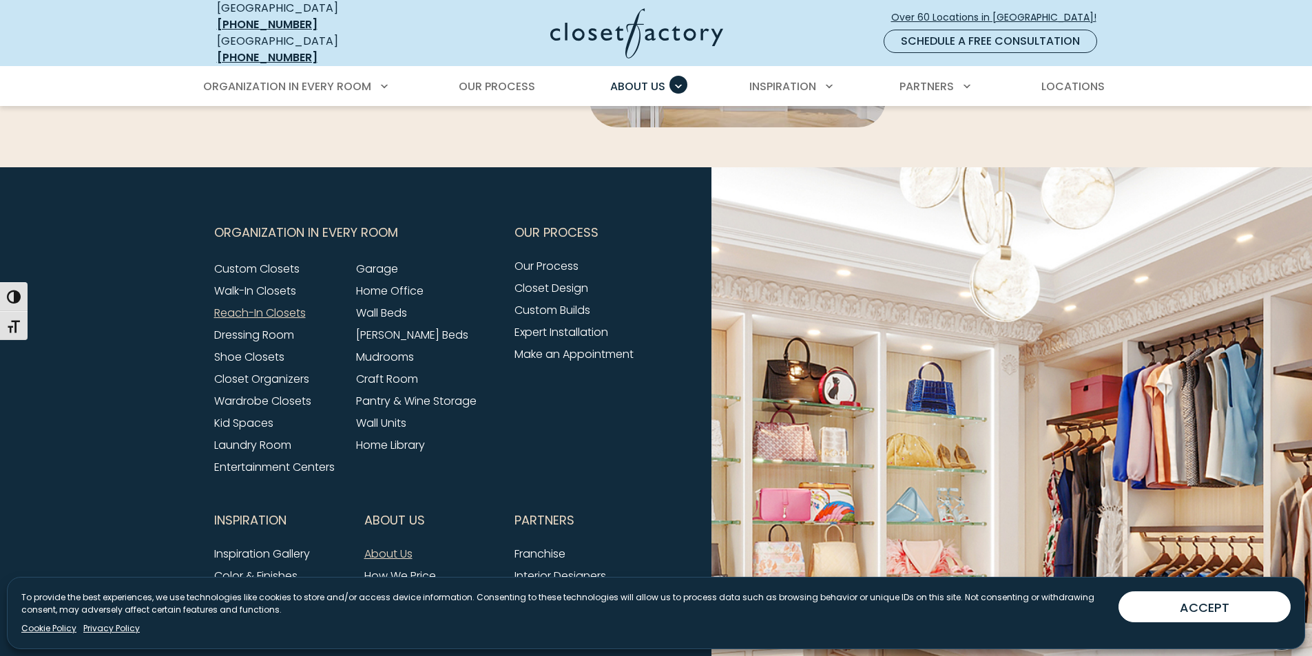
scroll to position [3259, 0]
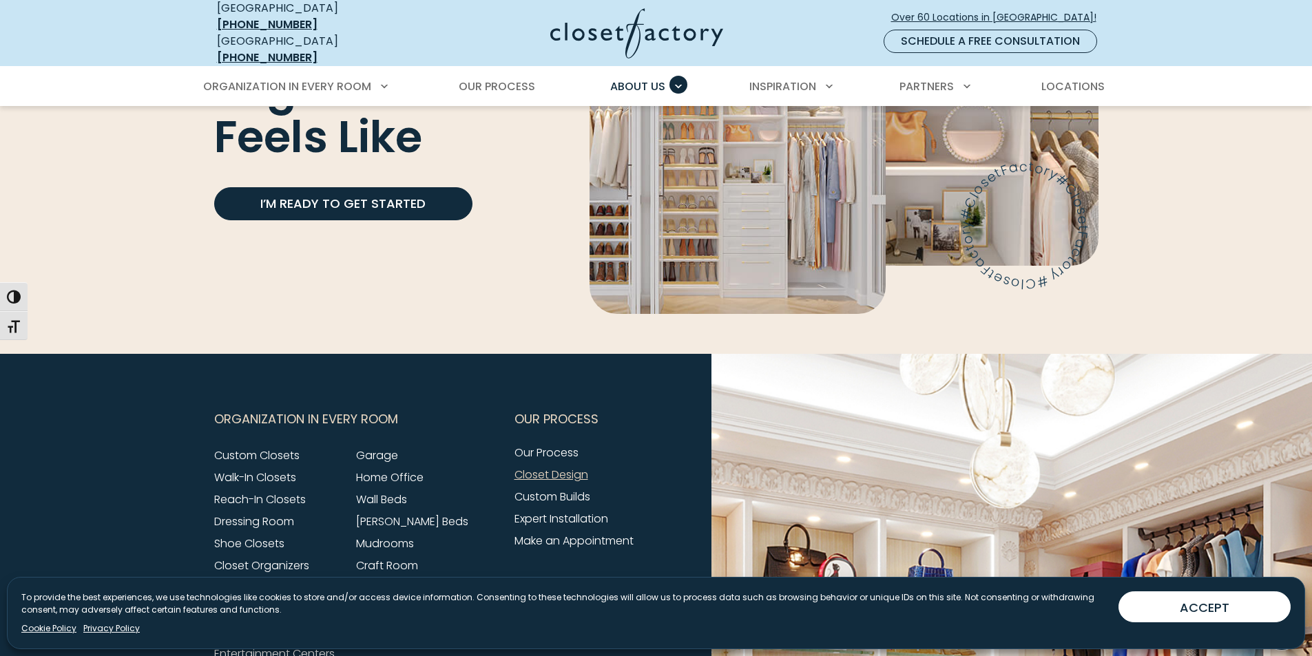
click at [536, 467] on link "Closet Design" at bounding box center [551, 475] width 74 height 16
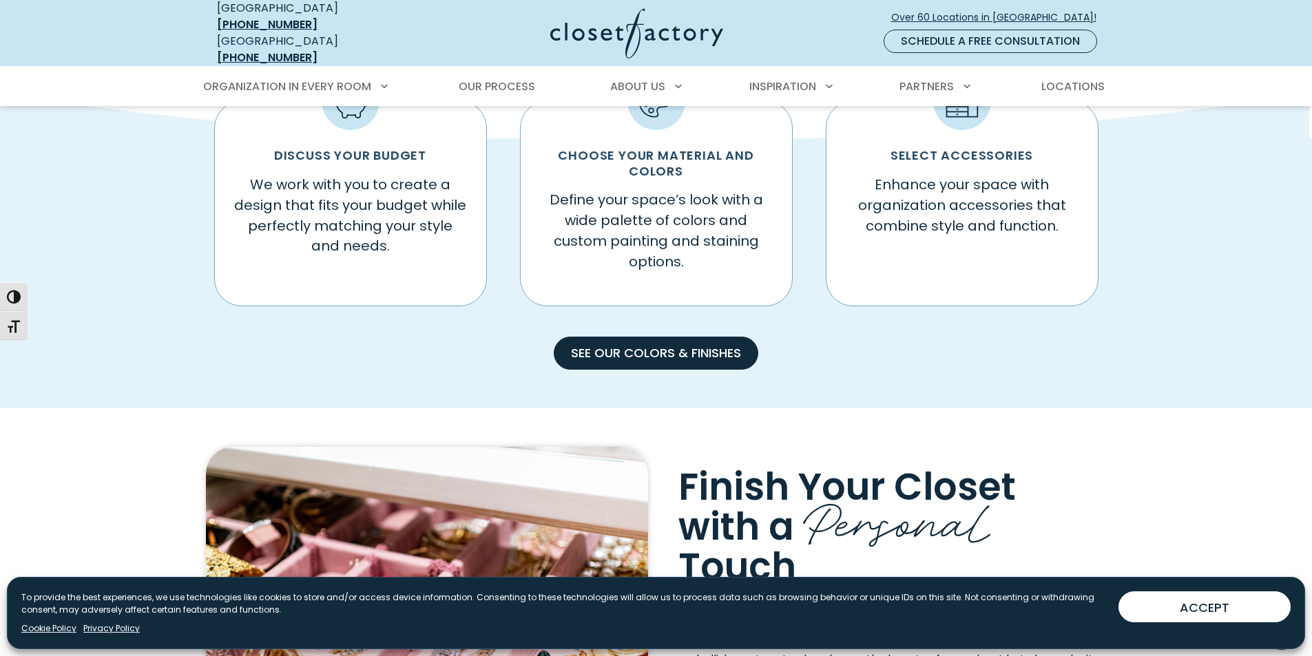
scroll to position [895, 0]
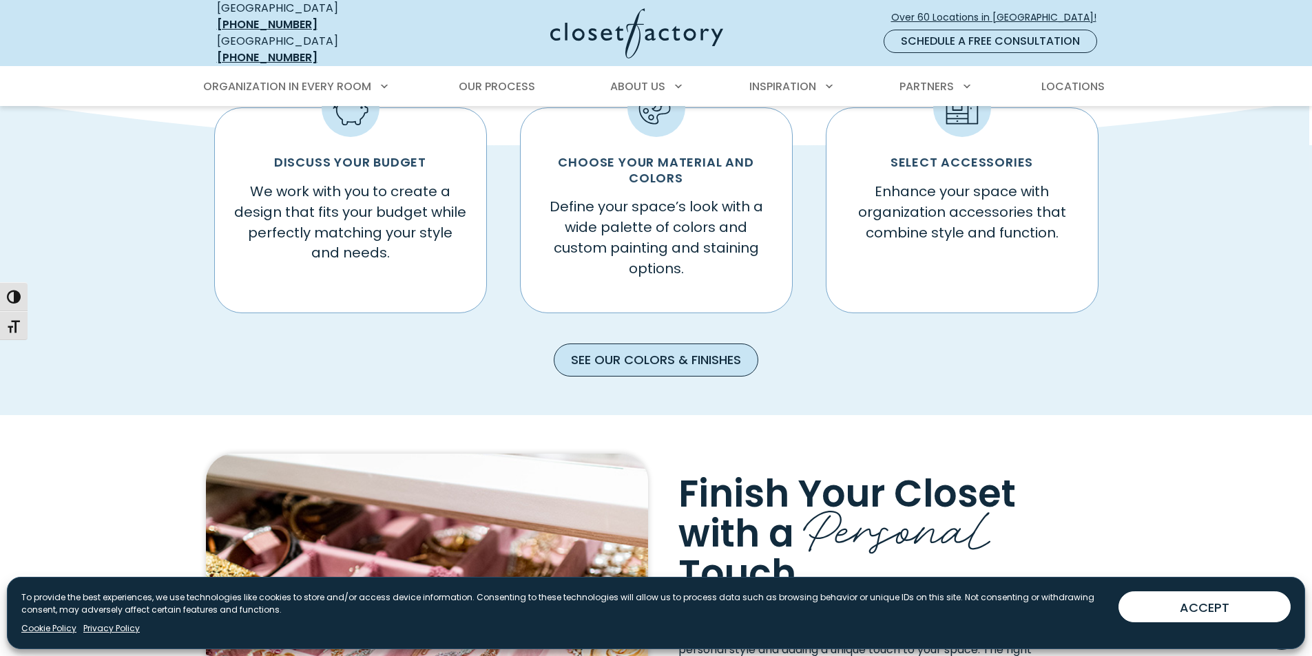
click at [656, 353] on link "See our Colors & Finishes" at bounding box center [656, 360] width 204 height 33
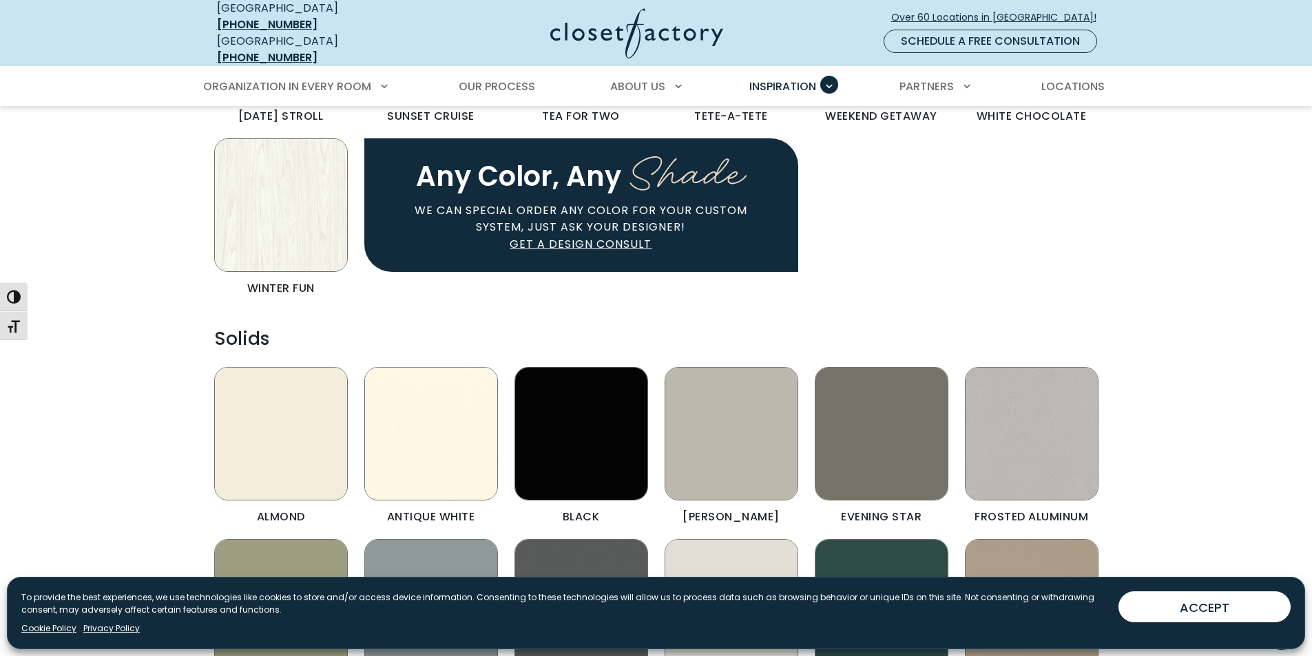
scroll to position [1446, 0]
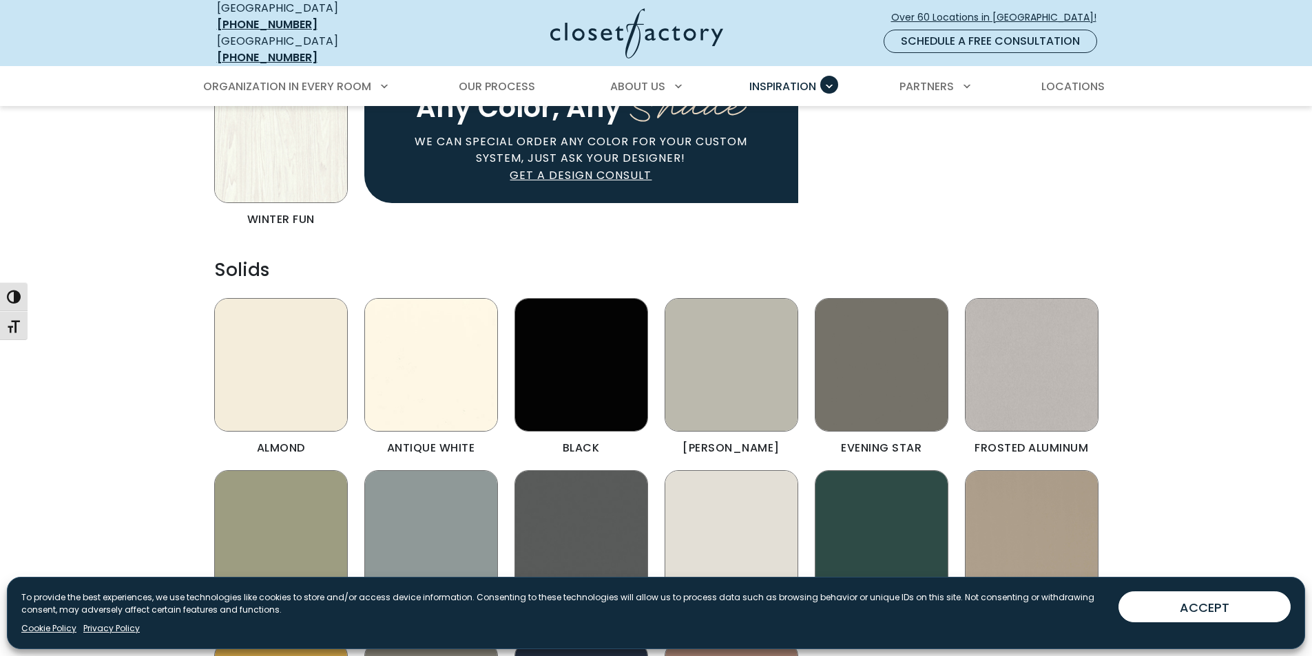
click at [454, 346] on img "Color & Finishes" at bounding box center [431, 365] width 134 height 134
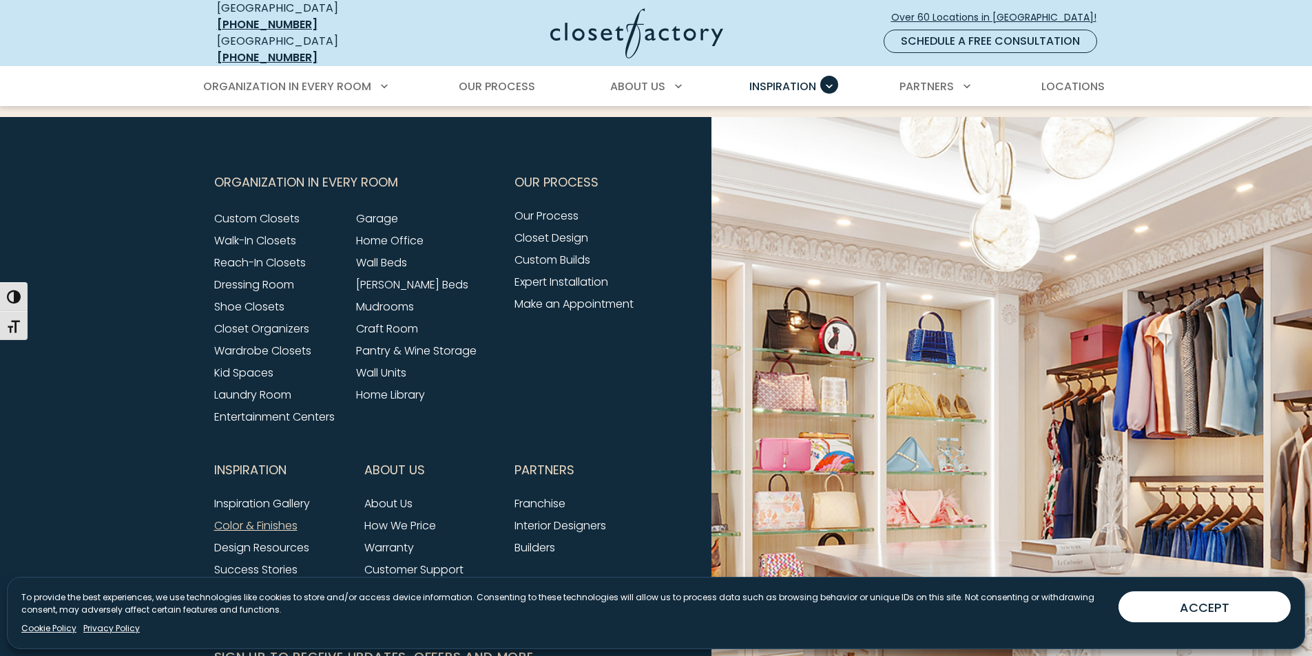
scroll to position [4200, 0]
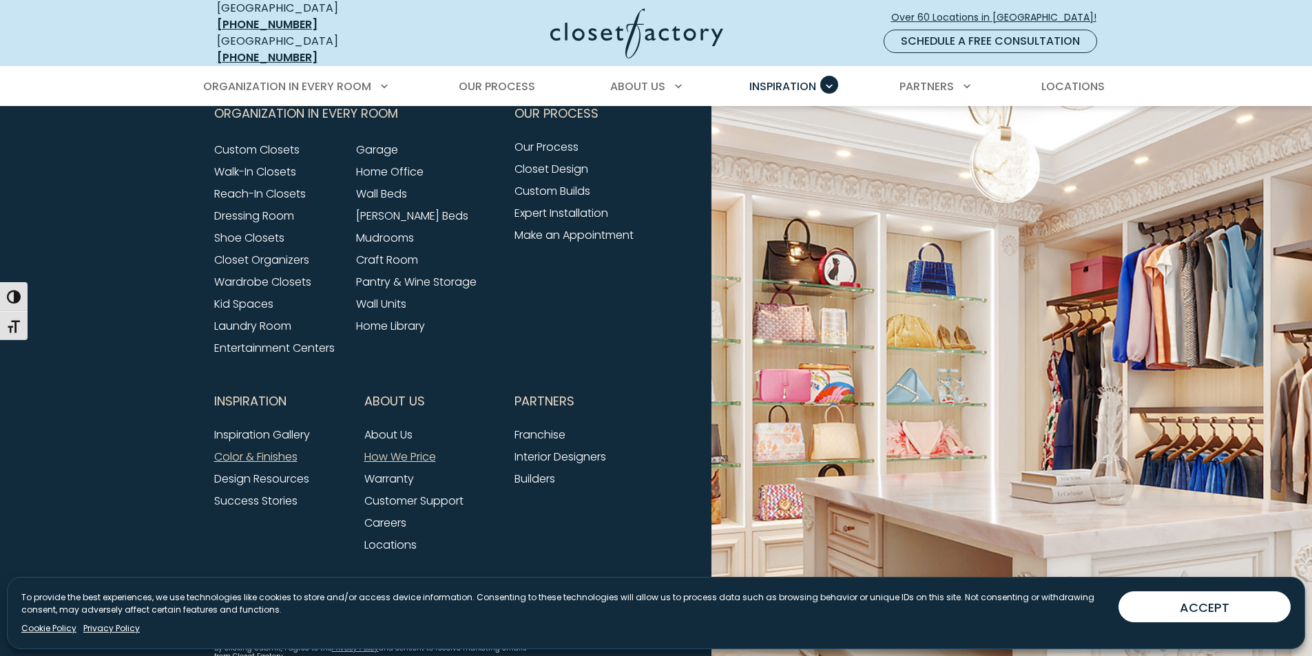
click at [408, 449] on link "How We Price" at bounding box center [400, 457] width 72 height 16
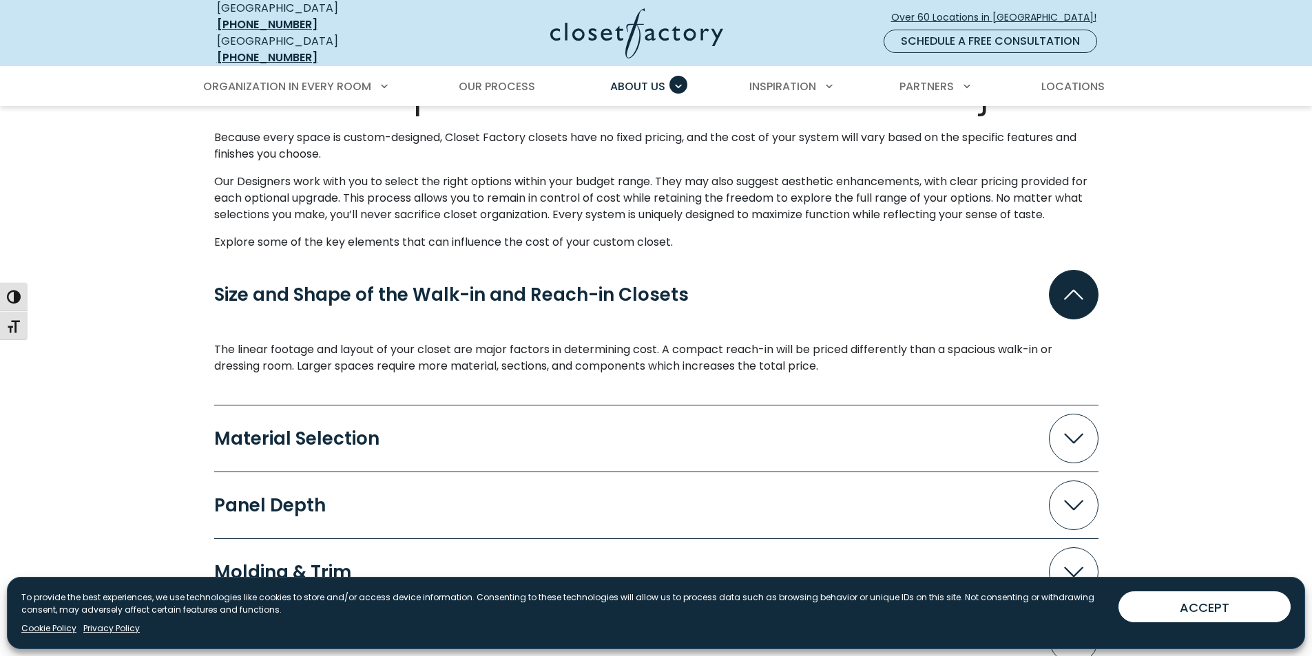
scroll to position [1170, 0]
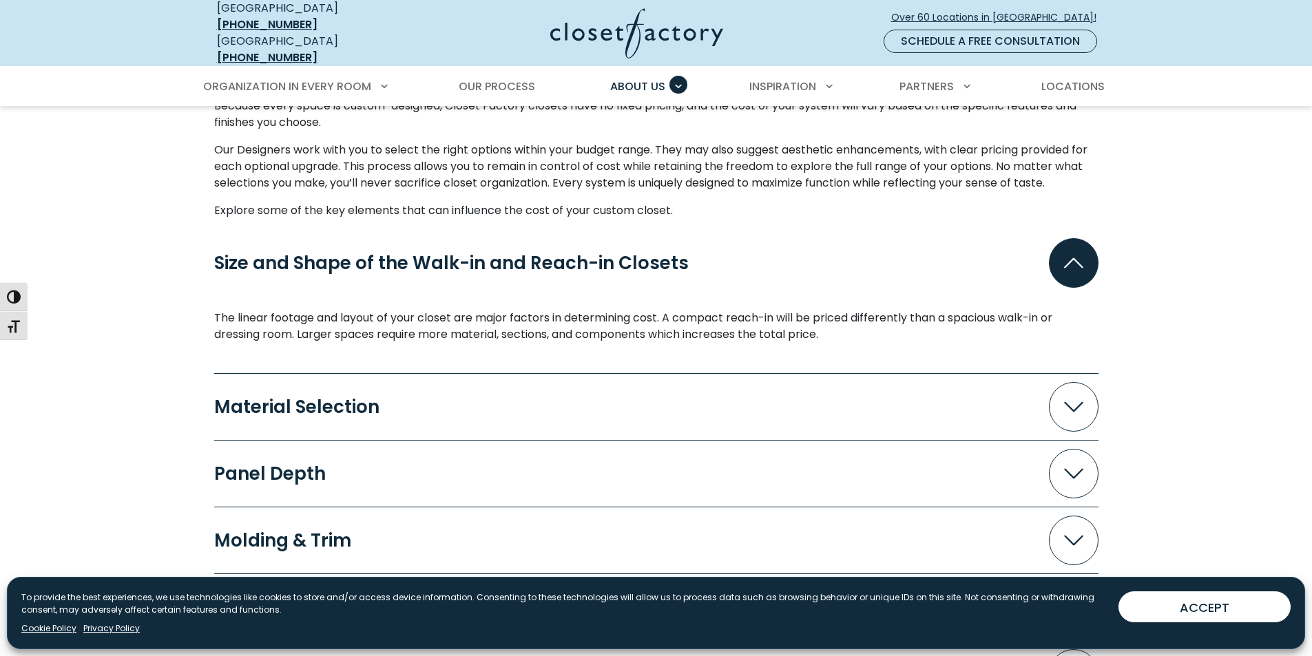
click at [724, 425] on div "Material Selection Your choice of material affects both the look and cost of yo…" at bounding box center [656, 407] width 884 height 67
click at [745, 412] on button "Material Selection" at bounding box center [656, 407] width 884 height 50
click at [1061, 392] on span "Accordion" at bounding box center [1074, 407] width 50 height 50
click at [1086, 391] on span "Accordion" at bounding box center [1074, 407] width 50 height 50
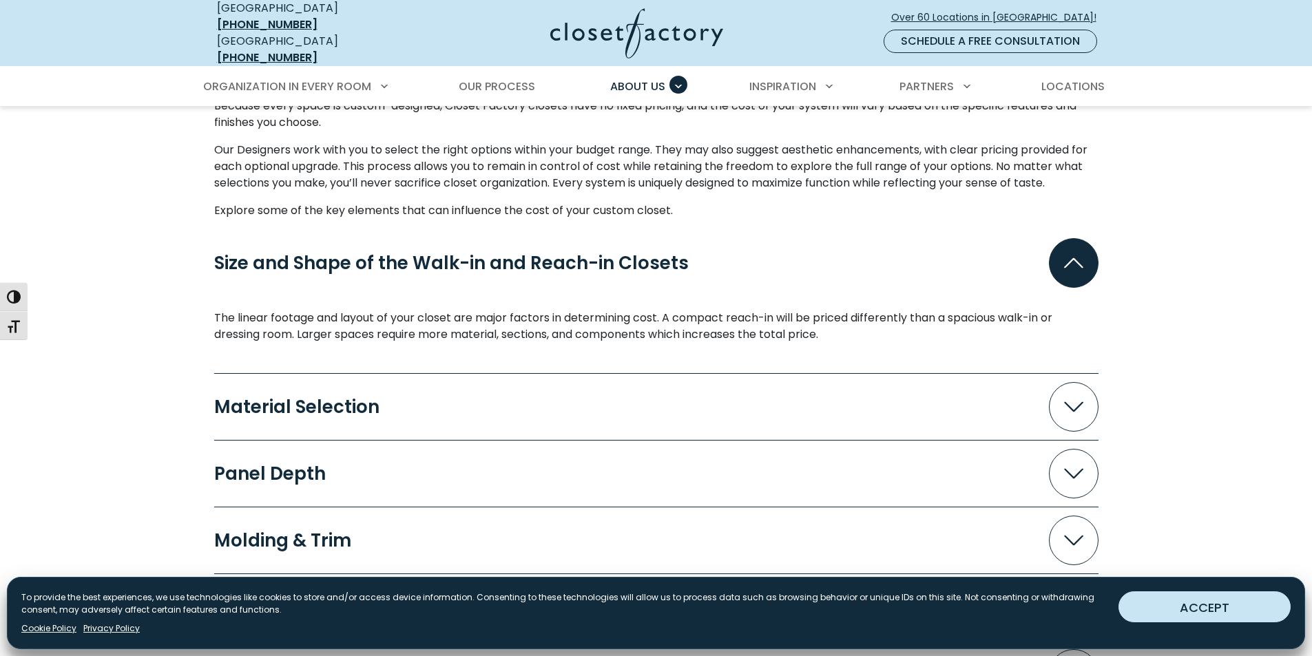
click at [1186, 607] on button "ACCEPT" at bounding box center [1204, 606] width 172 height 31
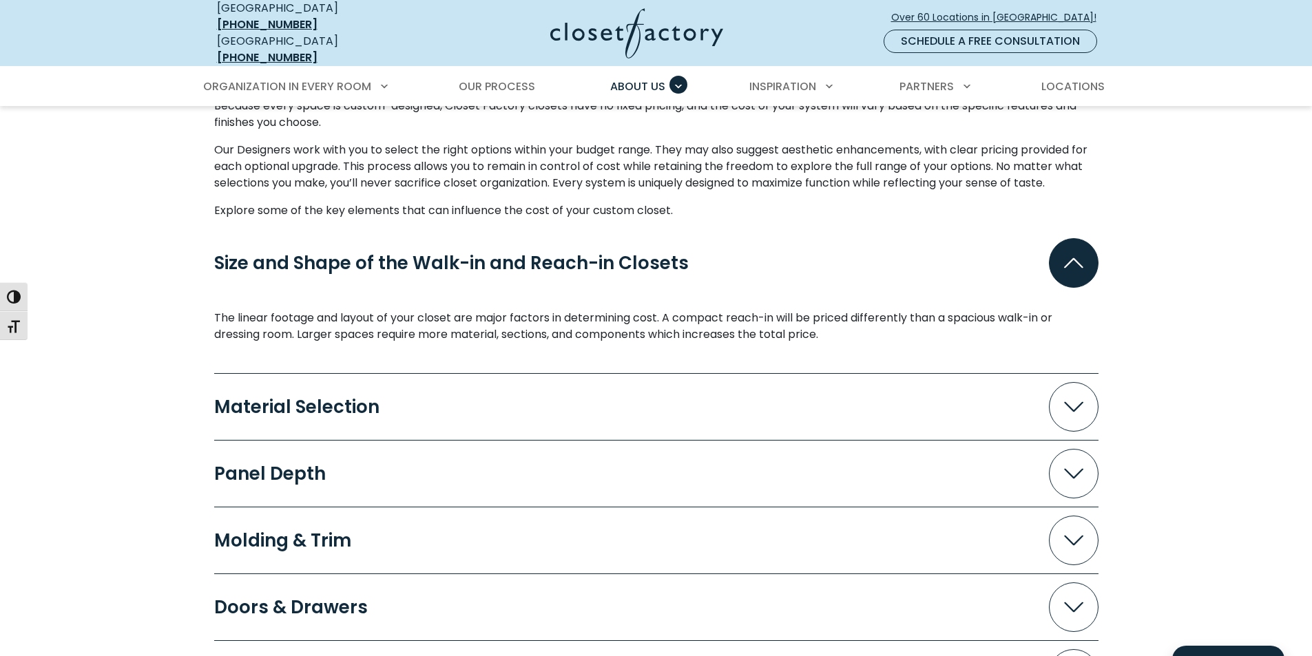
click at [1053, 404] on span "Accordion" at bounding box center [1074, 407] width 50 height 50
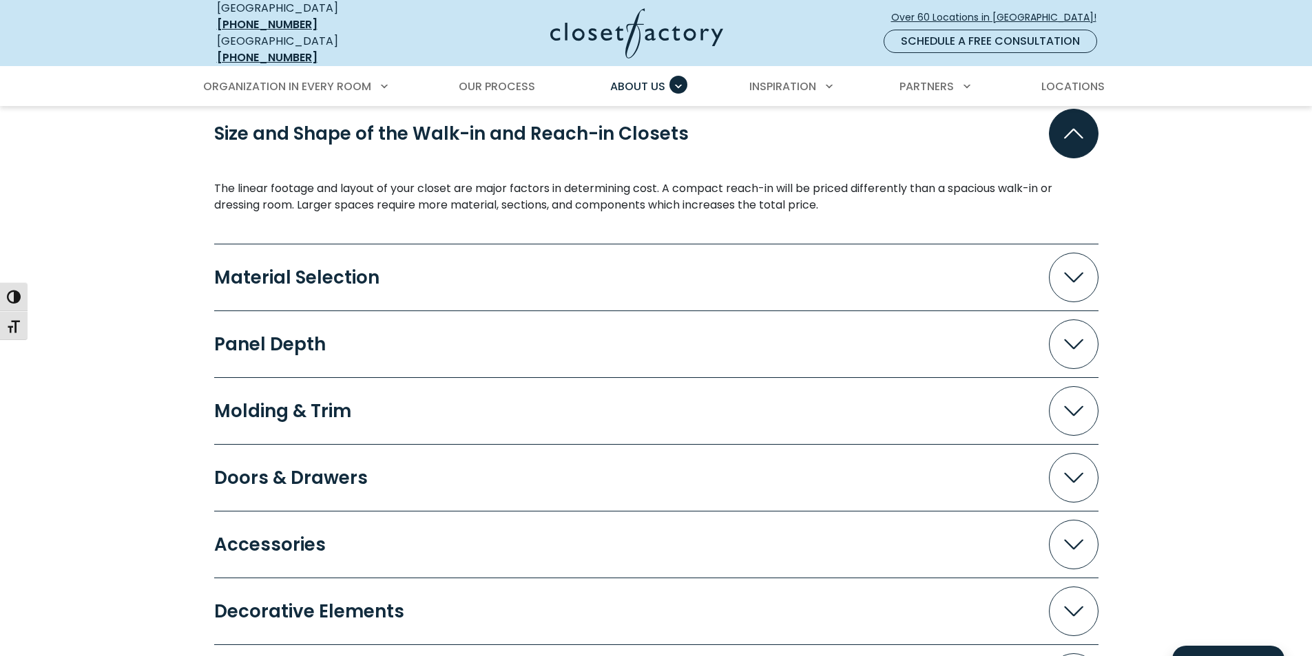
scroll to position [1308, 0]
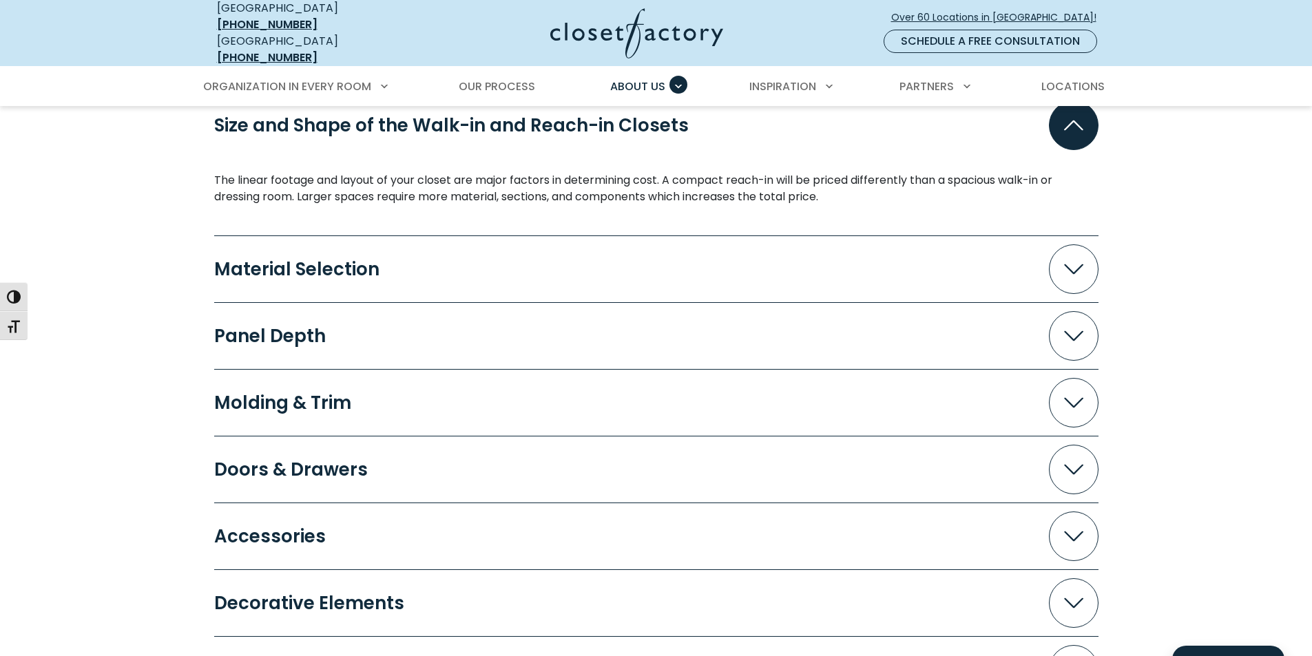
click at [1083, 265] on span "Accordion" at bounding box center [1074, 269] width 50 height 50
